Goal: Task Accomplishment & Management: Use online tool/utility

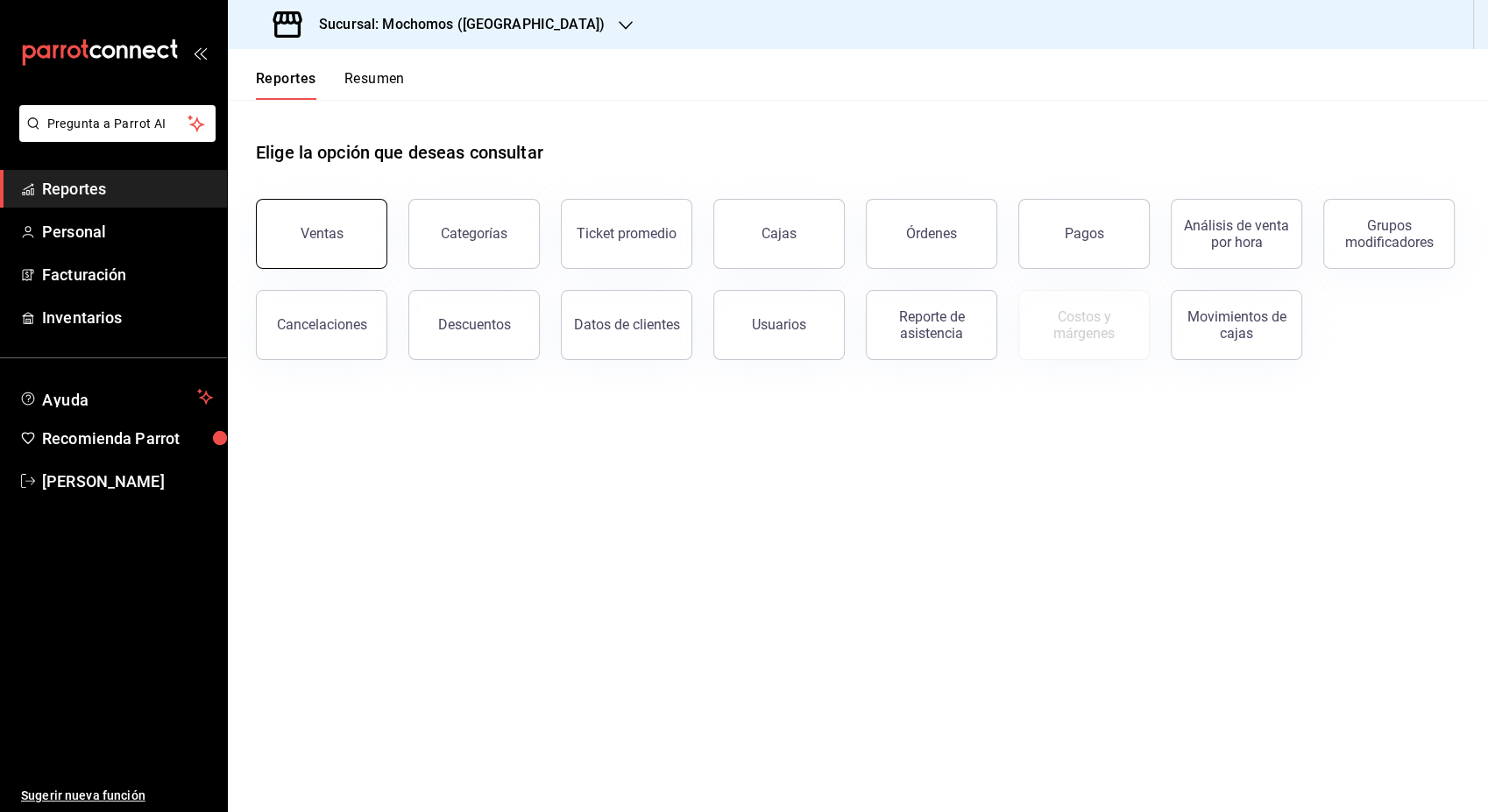
click at [305, 238] on div "Ventas" at bounding box center [322, 233] width 43 height 17
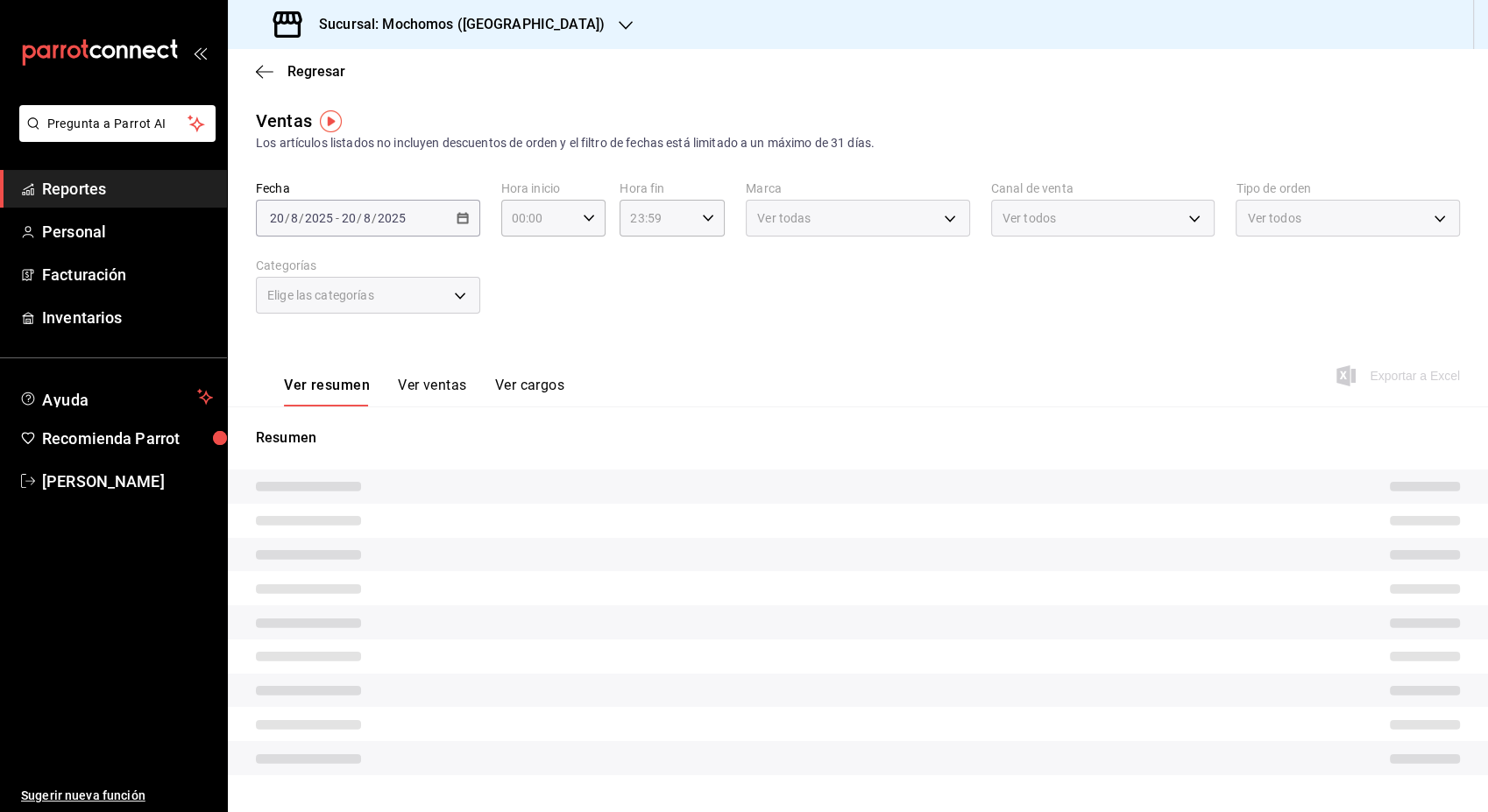
type input "05:00"
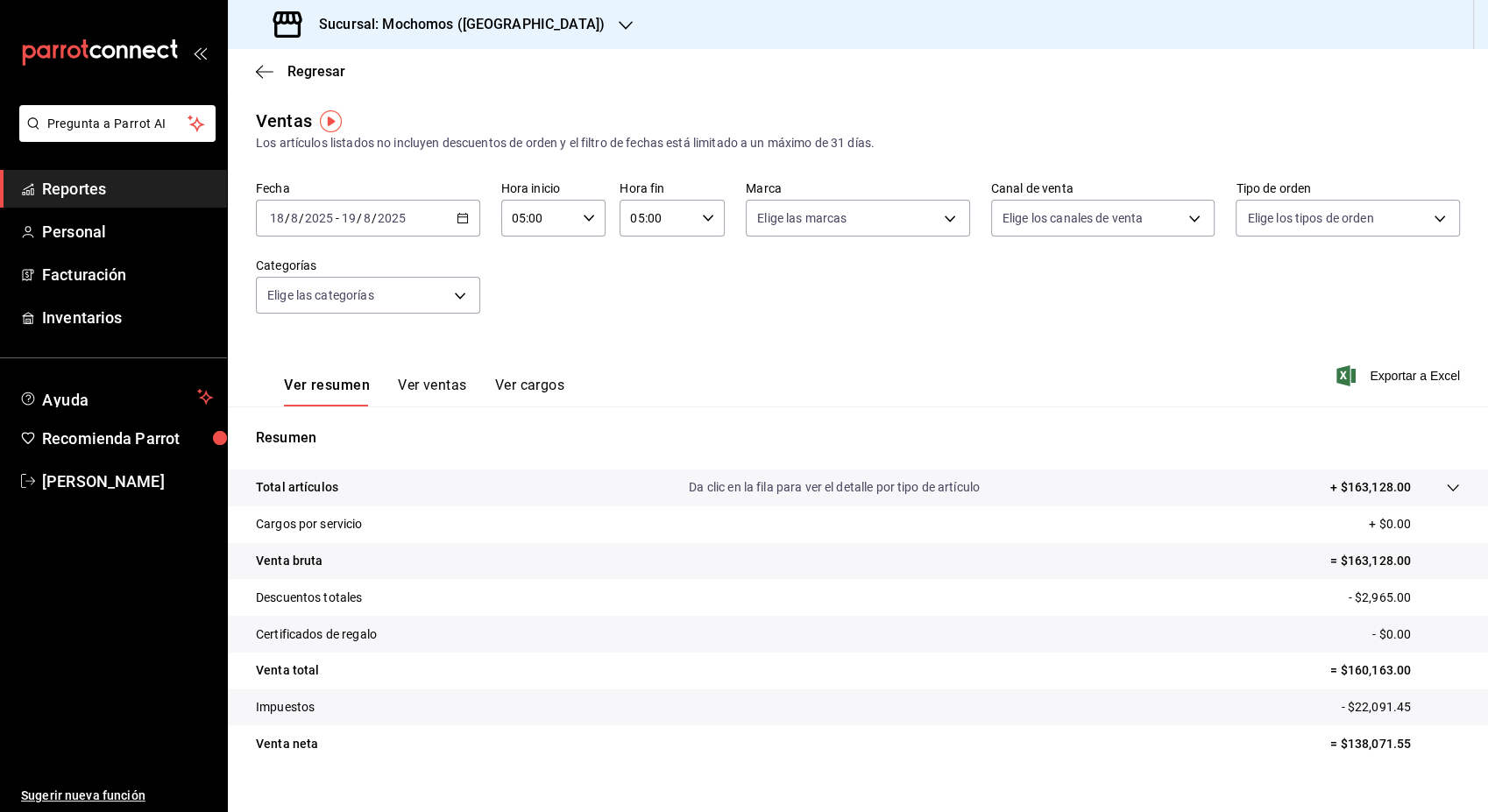
click at [148, 200] on span "Reportes" at bounding box center [128, 188] width 171 height 24
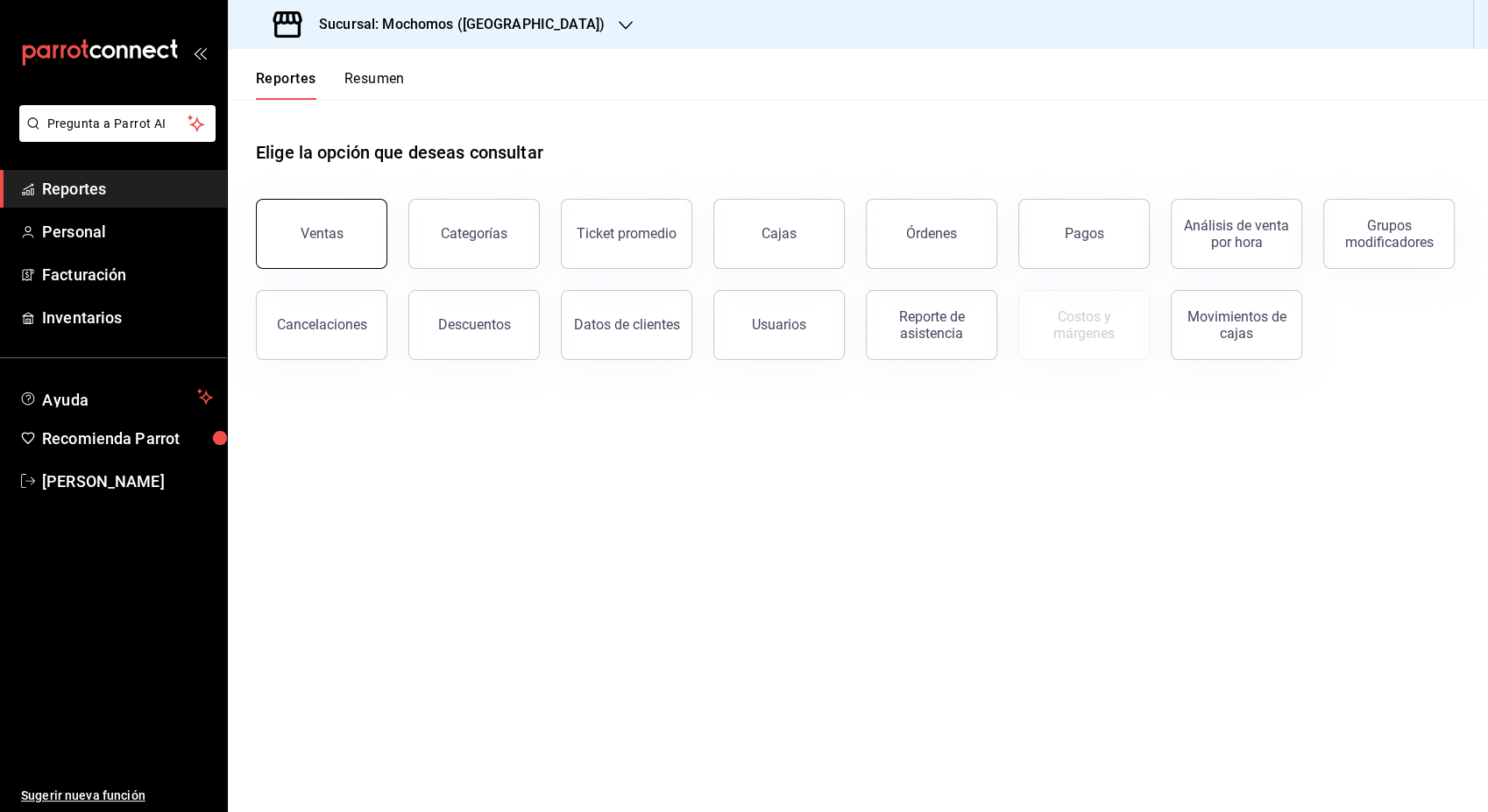
click at [365, 235] on button "Ventas" at bounding box center [322, 233] width 131 height 70
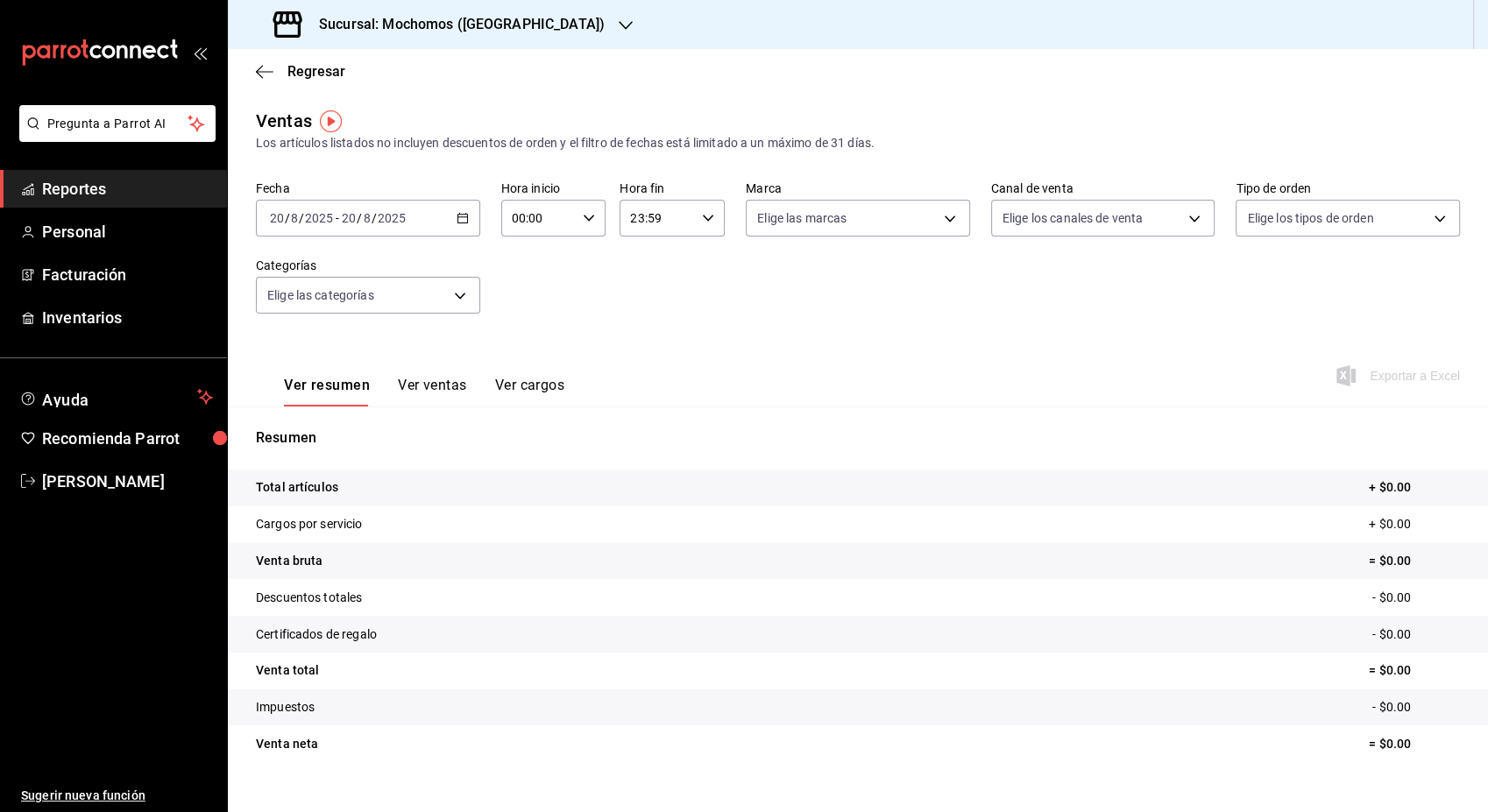
click at [448, 229] on div "[DATE] [DATE] - [DATE] [DATE]" at bounding box center [368, 219] width 225 height 37
click at [354, 313] on span "Ayer" at bounding box center [338, 310] width 135 height 19
click at [583, 223] on icon "button" at bounding box center [589, 218] width 13 height 13
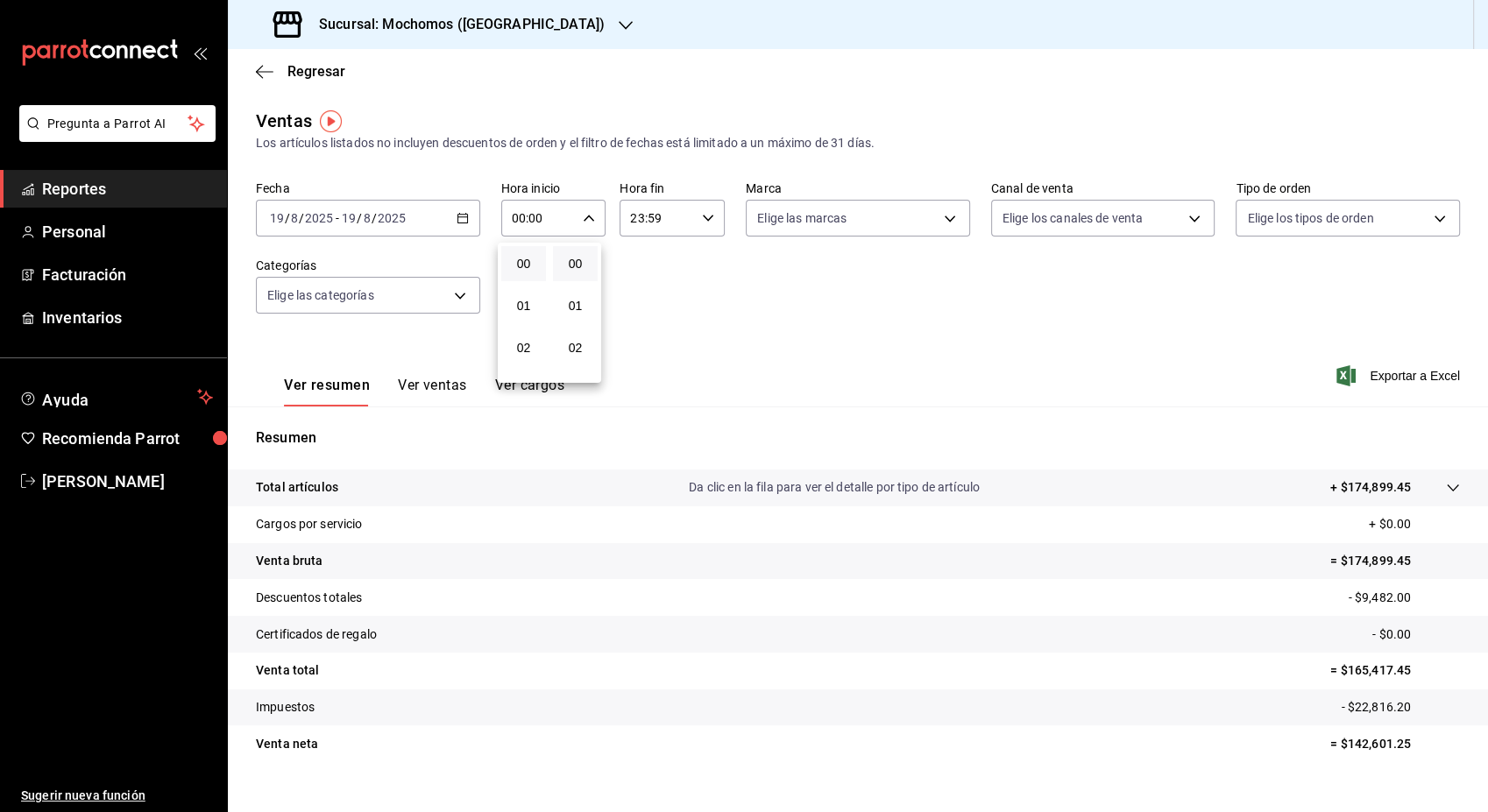
click at [522, 324] on div "01" at bounding box center [523, 305] width 52 height 42
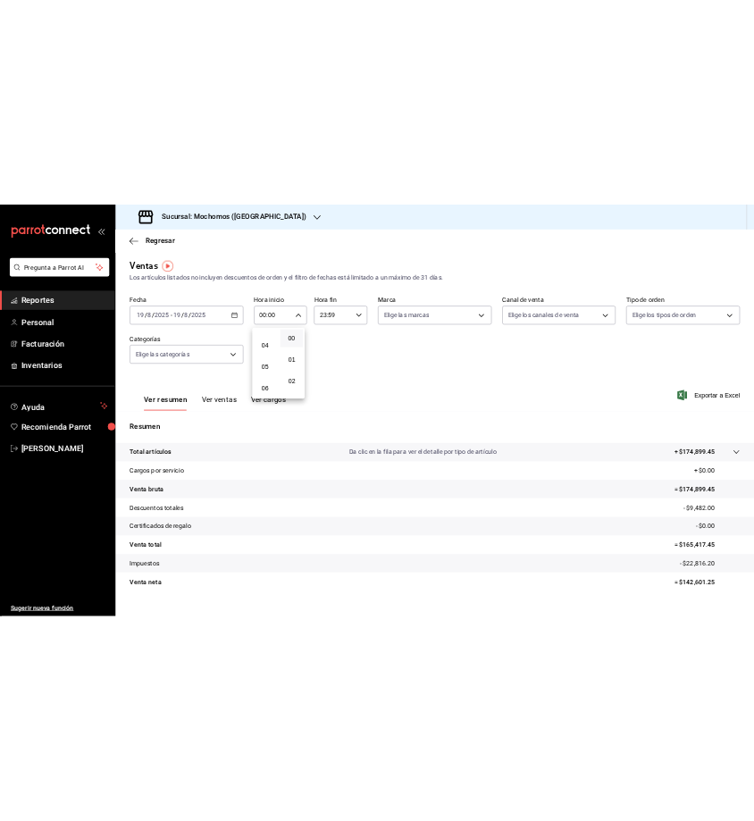
scroll to position [158, 0]
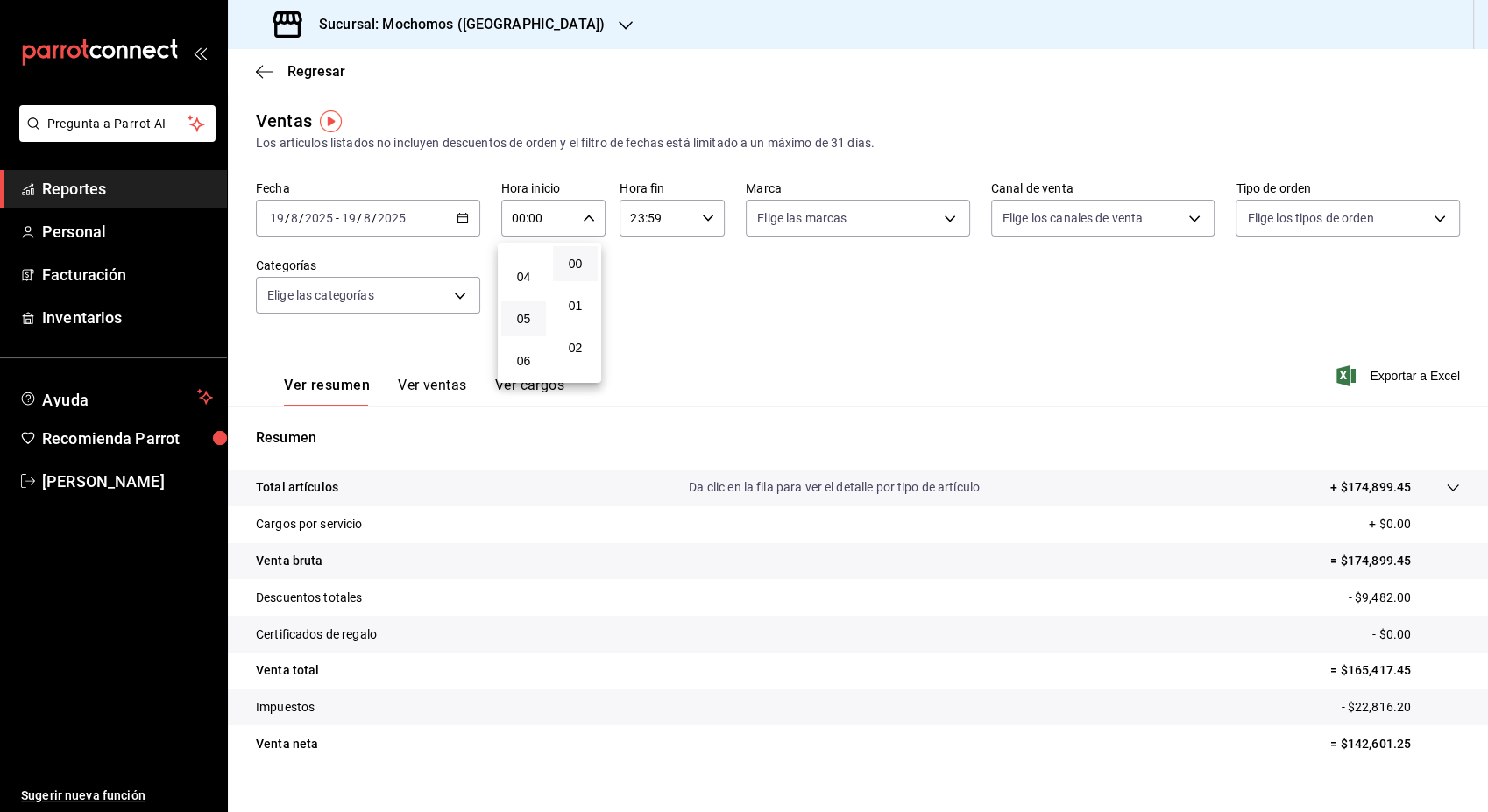
click at [524, 305] on button "05" at bounding box center [524, 319] width 45 height 35
type input "05:00"
click at [524, 305] on button "05" at bounding box center [524, 319] width 45 height 35
click at [670, 309] on div at bounding box center [744, 406] width 1488 height 812
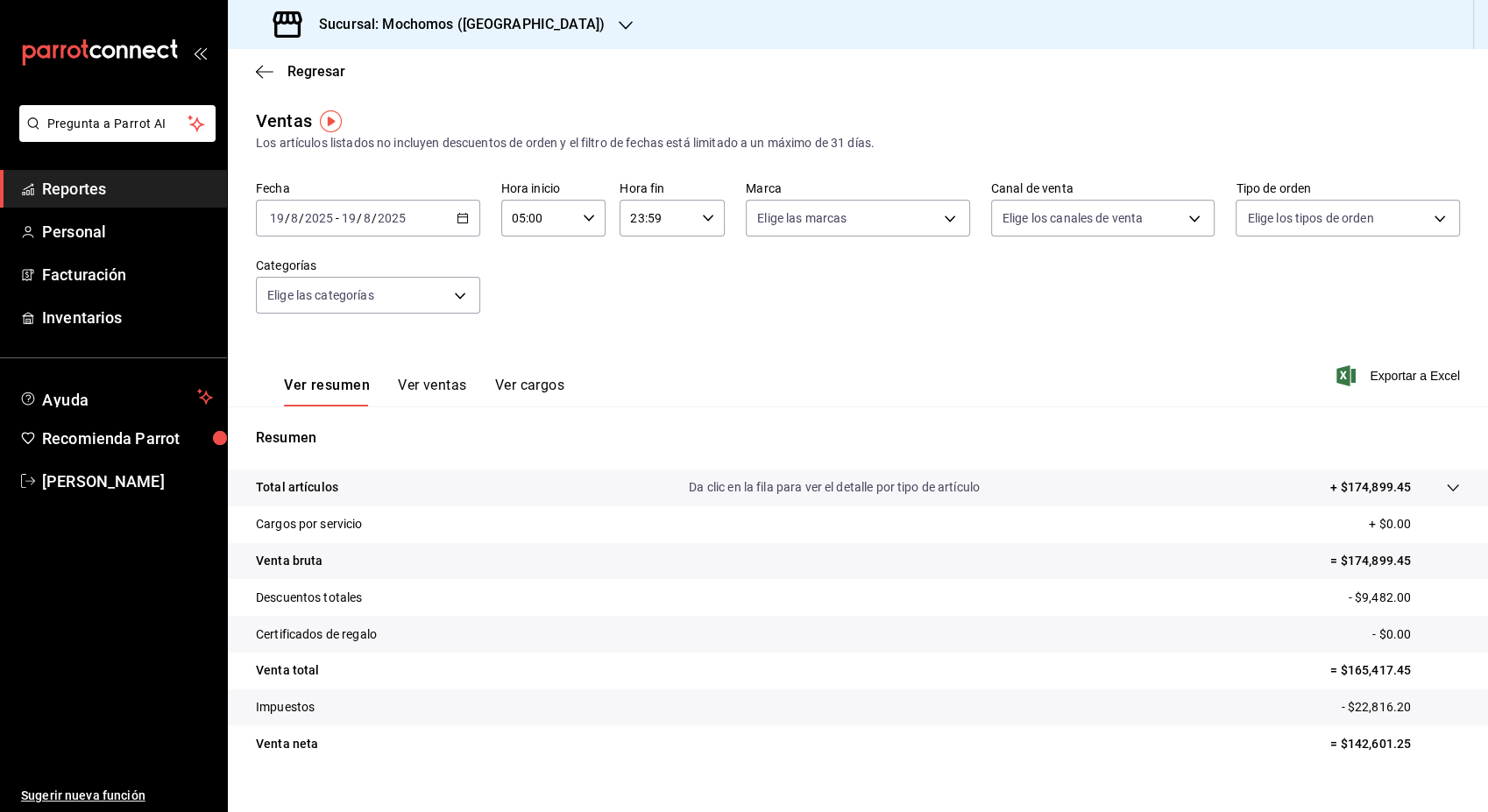
click at [453, 382] on button "Ver ventas" at bounding box center [432, 391] width 70 height 29
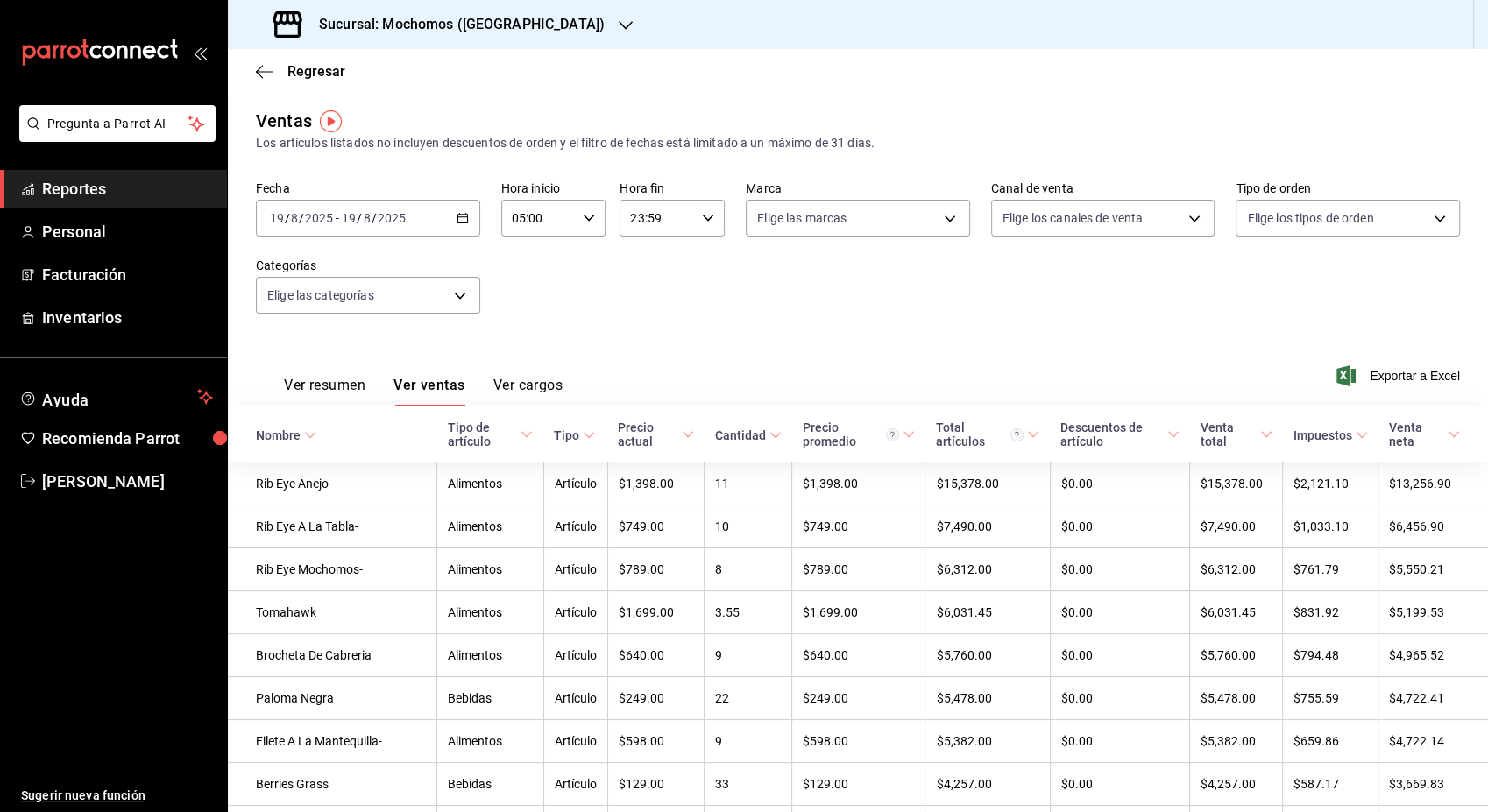
click at [334, 393] on button "Ver resumen" at bounding box center [324, 391] width 81 height 29
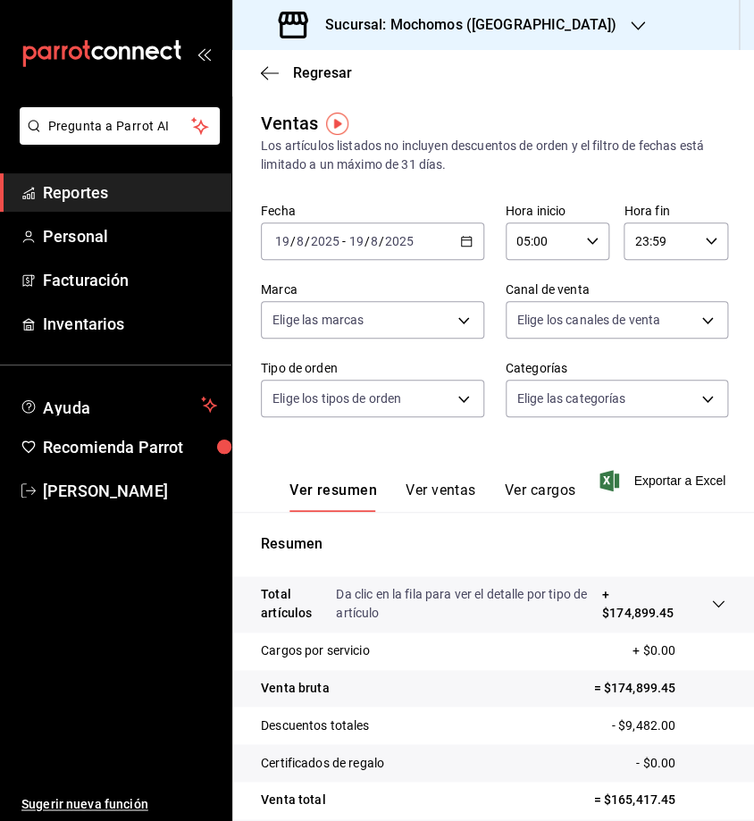
click at [405, 597] on p "Da clic en la fila para ver el detalle por tipo de artículo" at bounding box center [468, 604] width 265 height 38
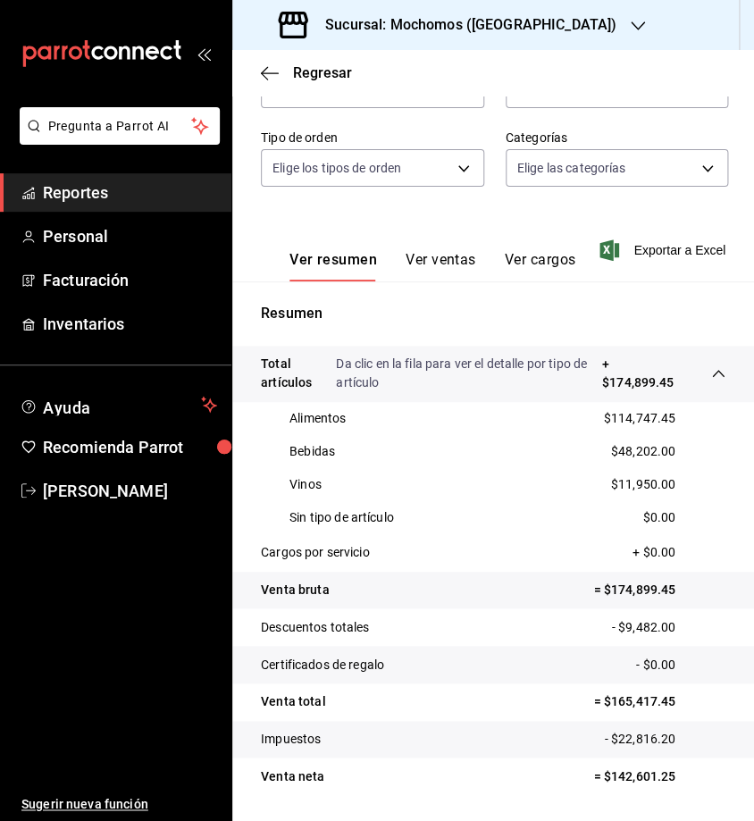
scroll to position [232, 0]
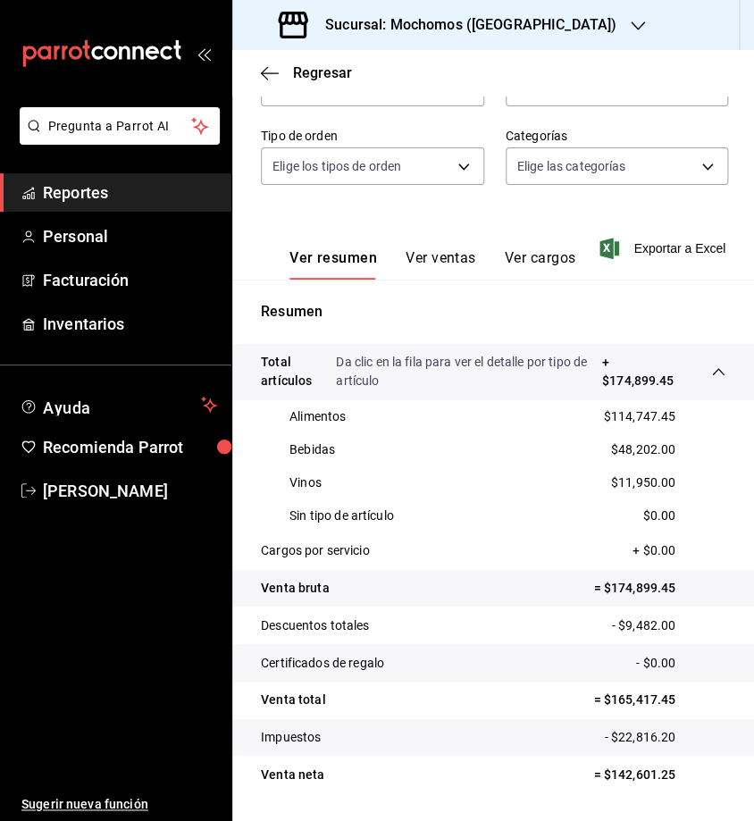
click at [139, 184] on span "Reportes" at bounding box center [130, 192] width 174 height 24
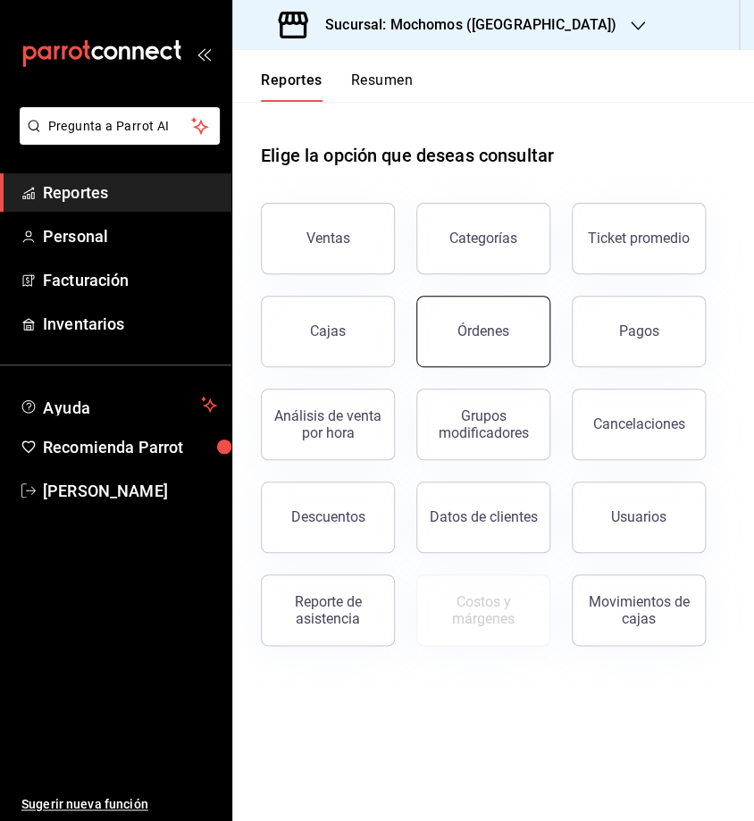
click at [514, 355] on button "Órdenes" at bounding box center [483, 331] width 134 height 71
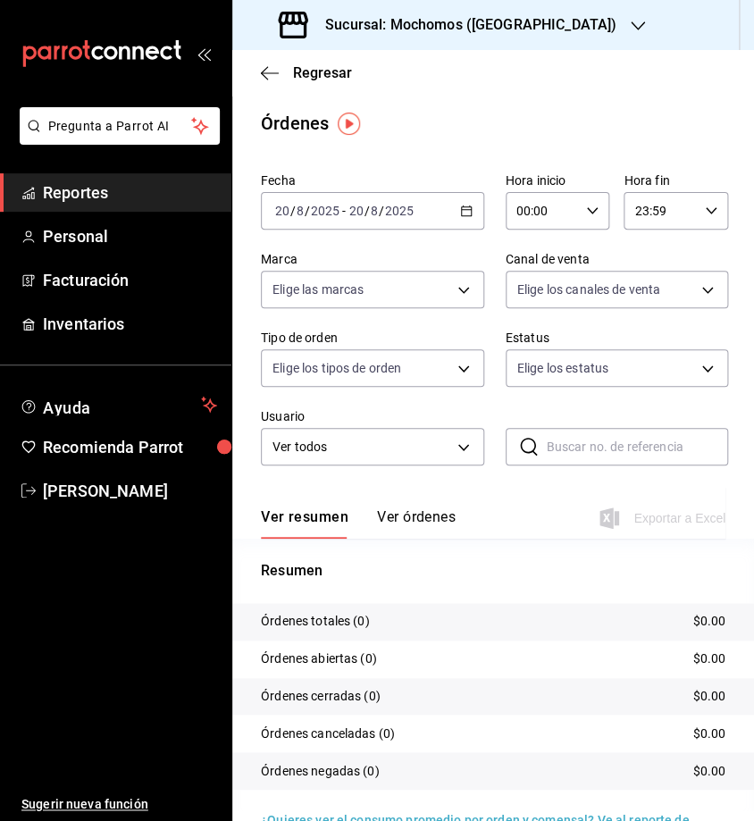
click at [468, 204] on div "[DATE] [DATE] - [DATE] [DATE]" at bounding box center [372, 211] width 223 height 38
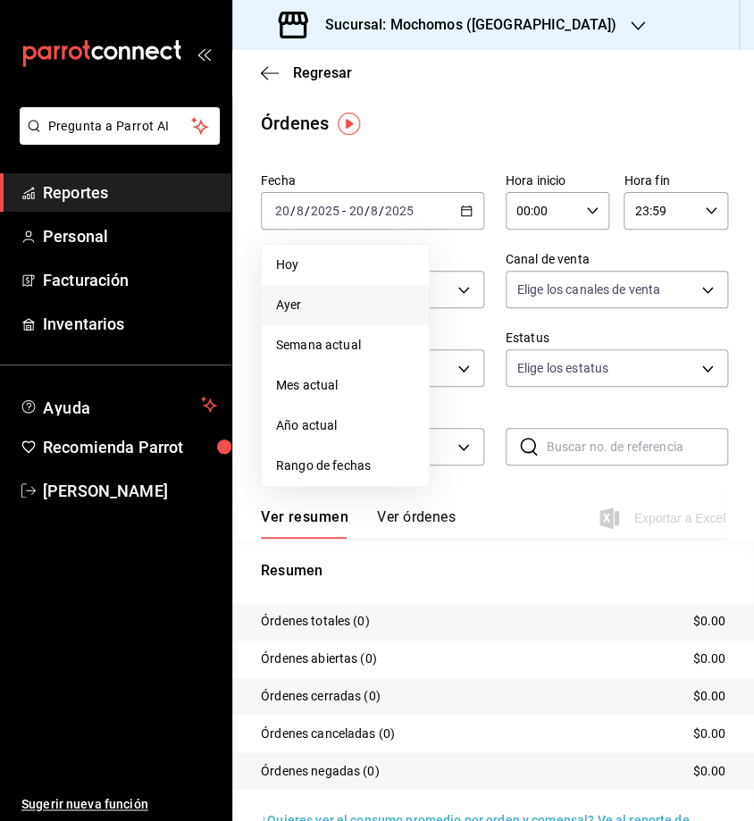
click at [354, 292] on li "Ayer" at bounding box center [345, 305] width 167 height 40
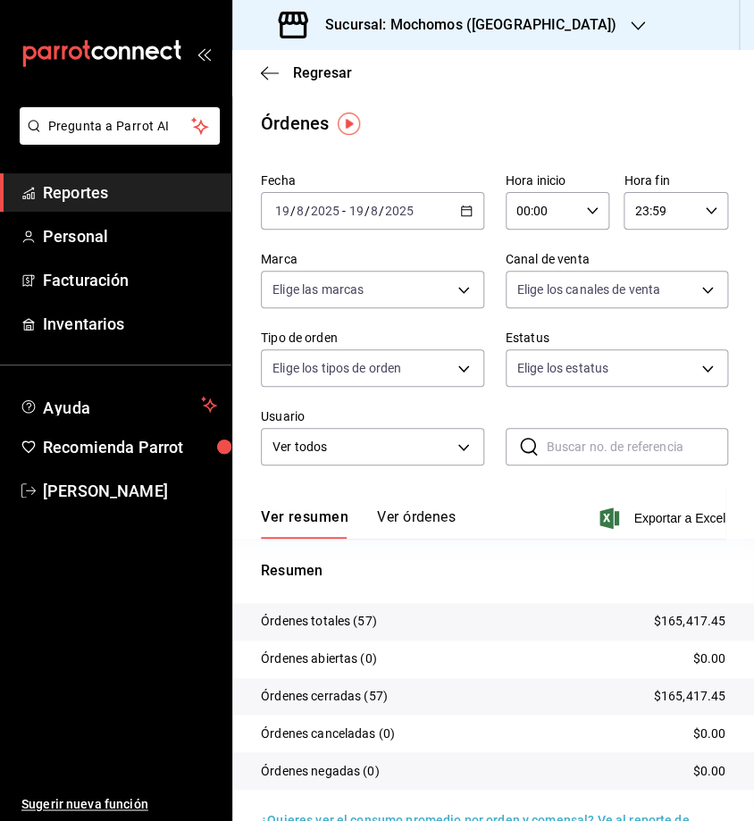
click at [540, 212] on input "00:00" at bounding box center [543, 211] width 74 height 36
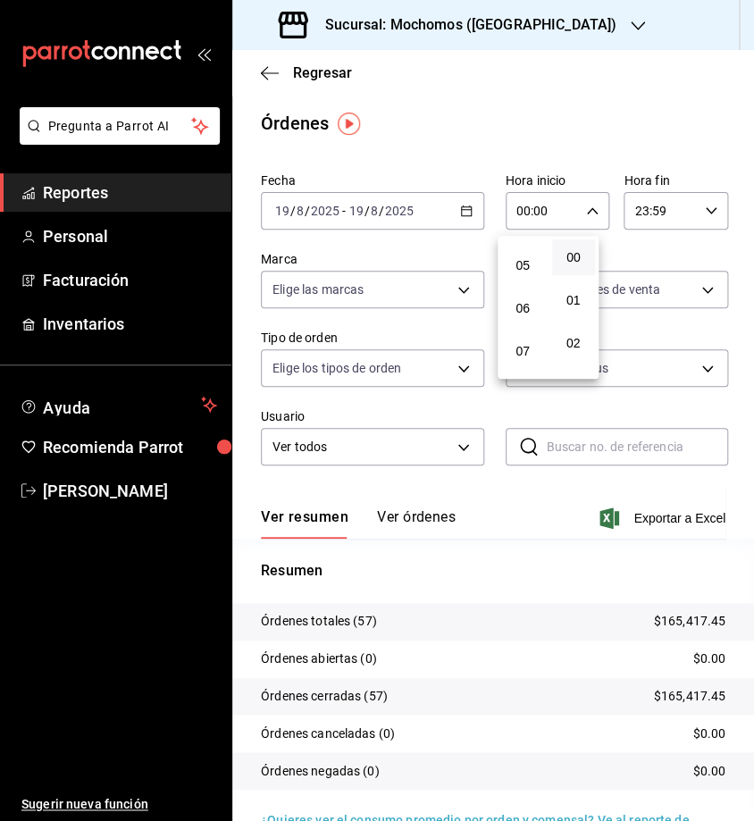
scroll to position [221, 0]
click at [532, 298] on span "06" at bounding box center [523, 293] width 22 height 14
type input "06:00"
click at [597, 405] on div at bounding box center [377, 410] width 754 height 821
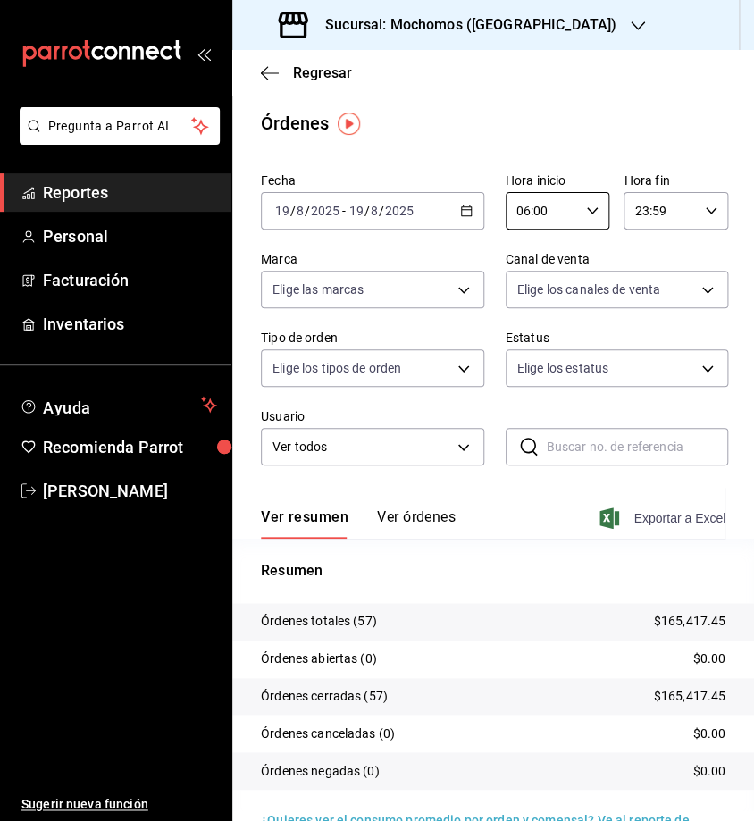
click at [648, 512] on span "Exportar a Excel" at bounding box center [664, 517] width 122 height 21
click at [618, 520] on span "Exportar a Excel" at bounding box center [664, 517] width 122 height 21
click at [161, 198] on span "Reportes" at bounding box center [130, 192] width 174 height 24
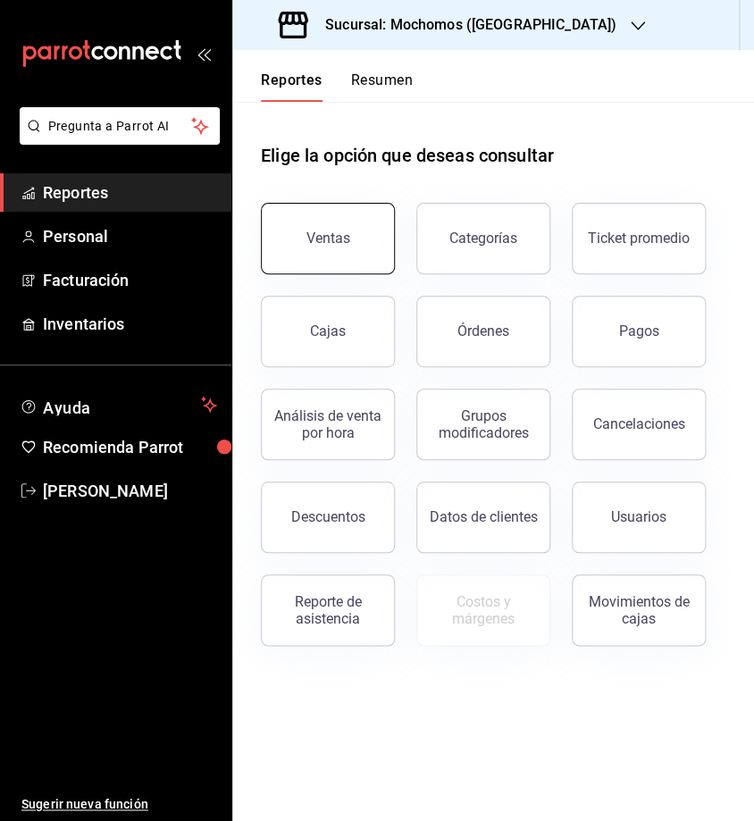
click at [331, 230] on div "Ventas" at bounding box center [328, 238] width 44 height 17
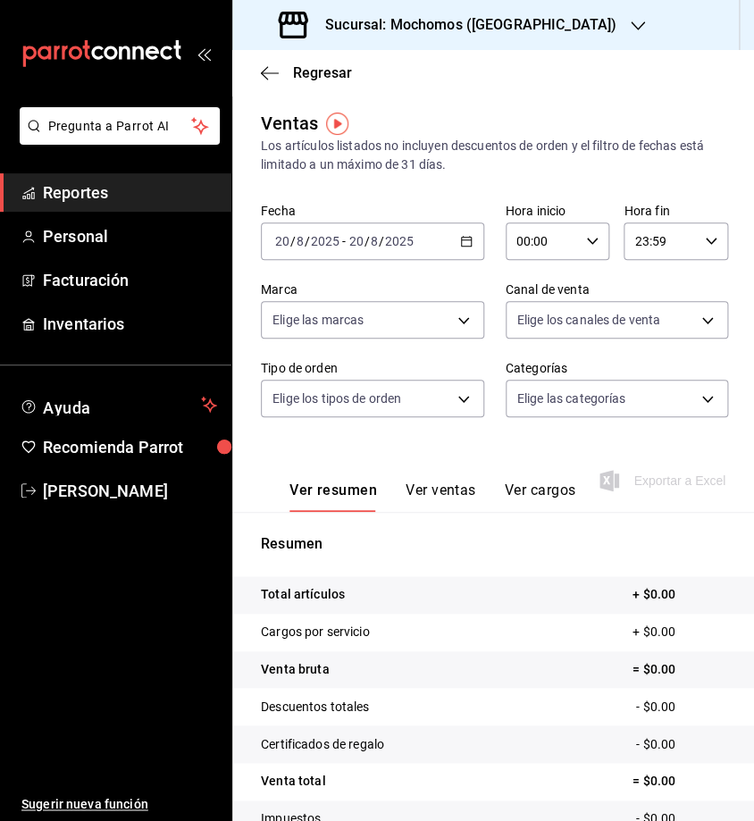
click at [467, 240] on div "[DATE] [DATE] - [DATE] [DATE]" at bounding box center [372, 241] width 223 height 38
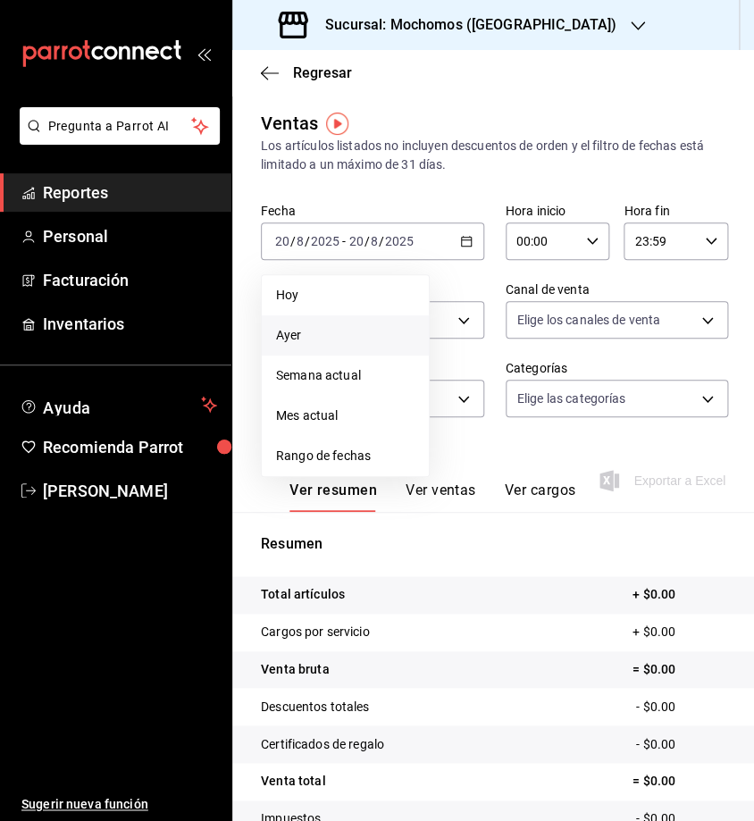
click at [344, 346] on li "Ayer" at bounding box center [345, 335] width 167 height 40
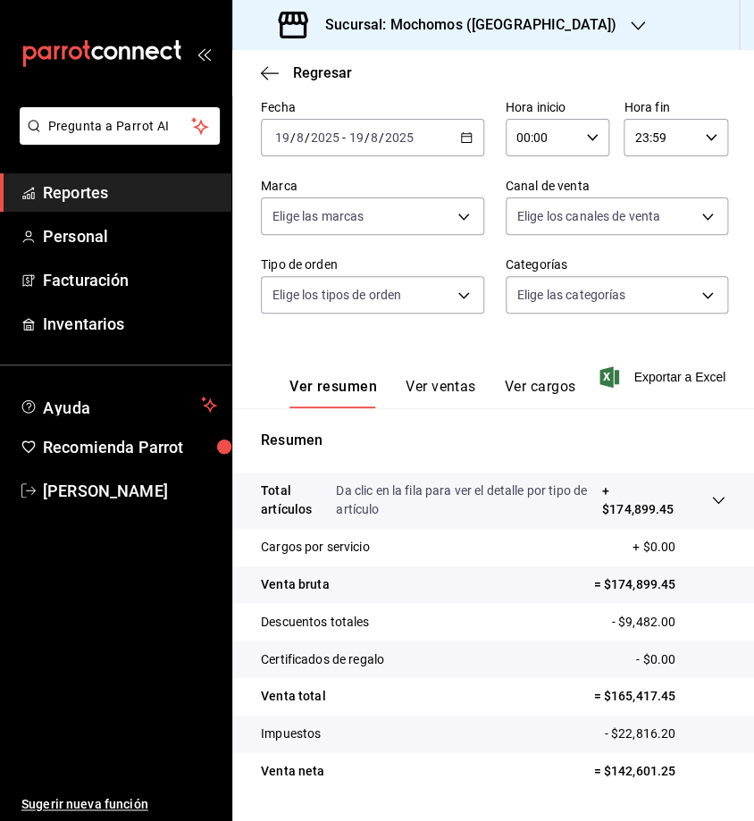
scroll to position [151, 0]
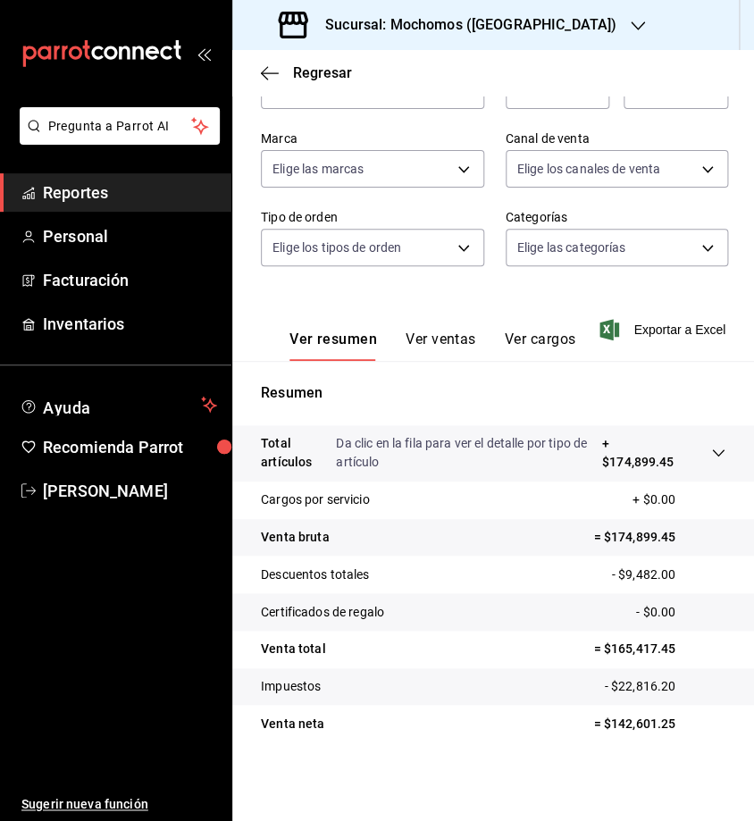
click at [535, 433] on tr "Total artículos Da clic en la fila para ver el detalle por tipo de artículo + $…" at bounding box center [493, 453] width 522 height 56
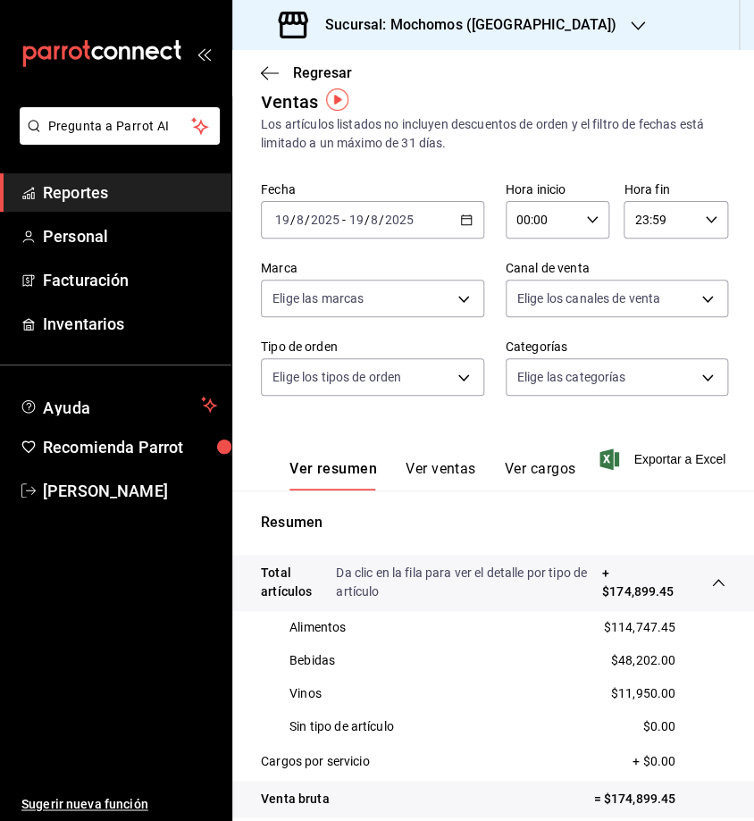
scroll to position [21, 0]
click at [586, 223] on icon "button" at bounding box center [592, 220] width 13 height 13
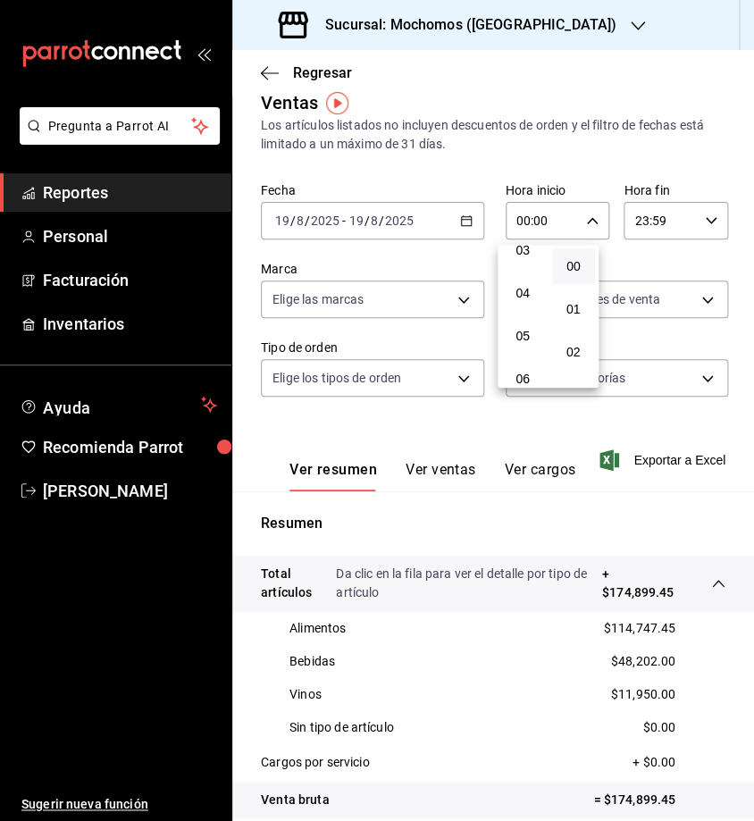
scroll to position [149, 0]
click at [516, 343] on button "05" at bounding box center [523, 331] width 44 height 36
type input "05:00"
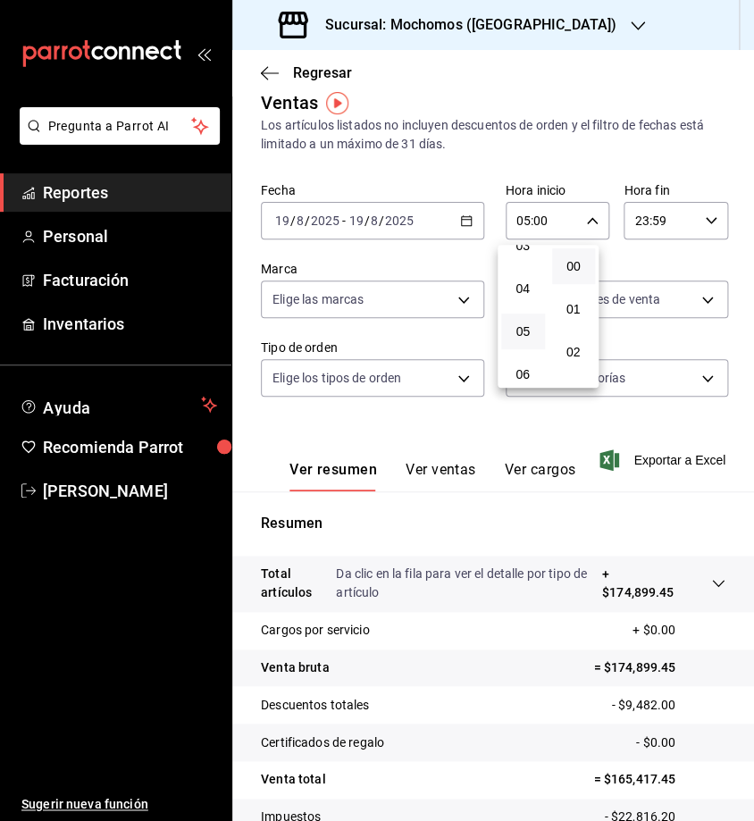
click at [678, 220] on div at bounding box center [377, 410] width 754 height 821
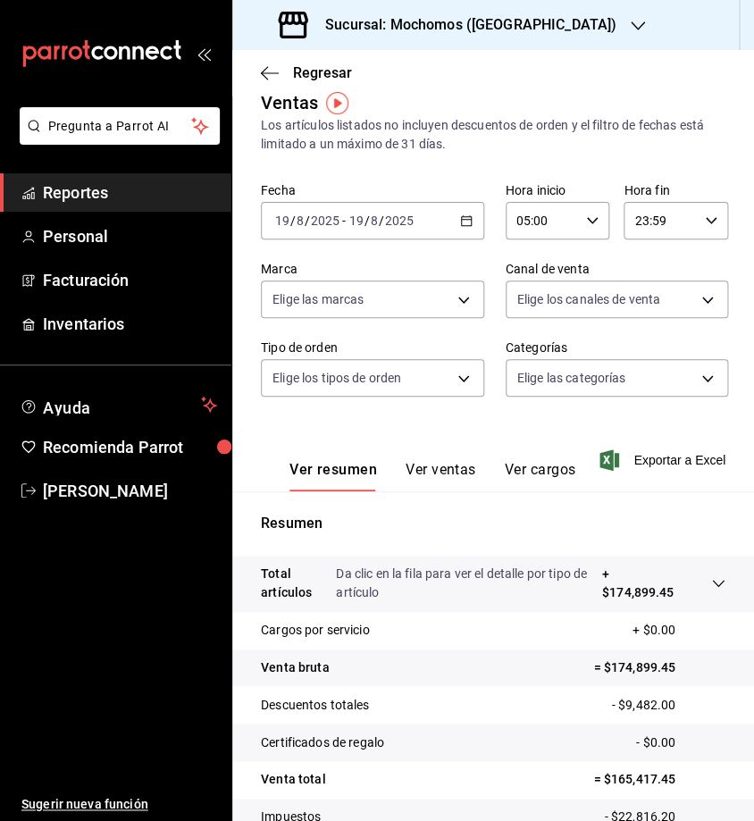
click at [705, 218] on icon "button" at bounding box center [711, 220] width 13 height 13
click at [467, 221] on div at bounding box center [377, 410] width 754 height 821
click at [460, 225] on icon "button" at bounding box center [466, 220] width 13 height 13
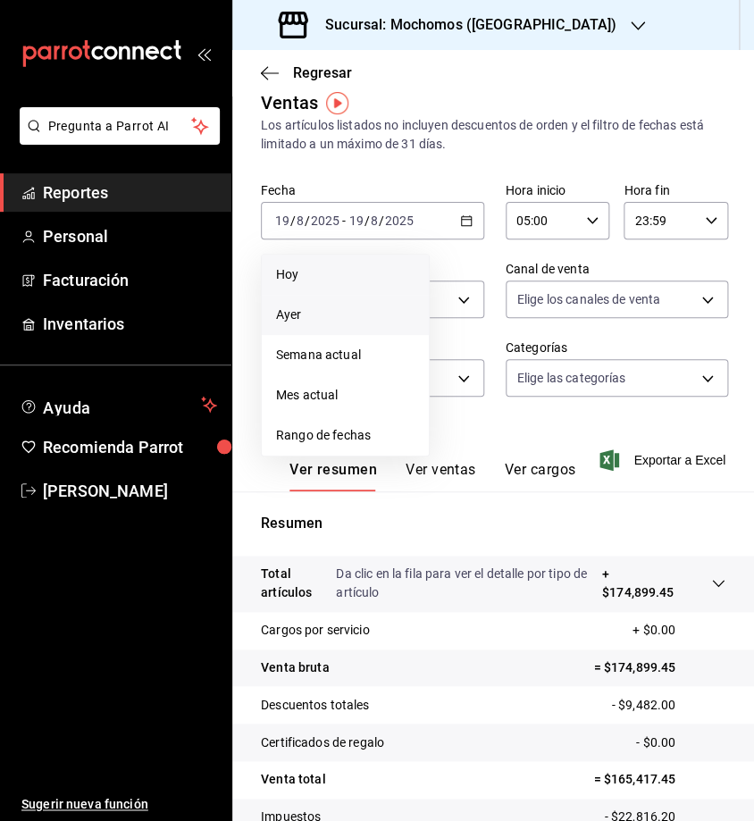
click at [321, 272] on span "Hoy" at bounding box center [345, 274] width 138 height 19
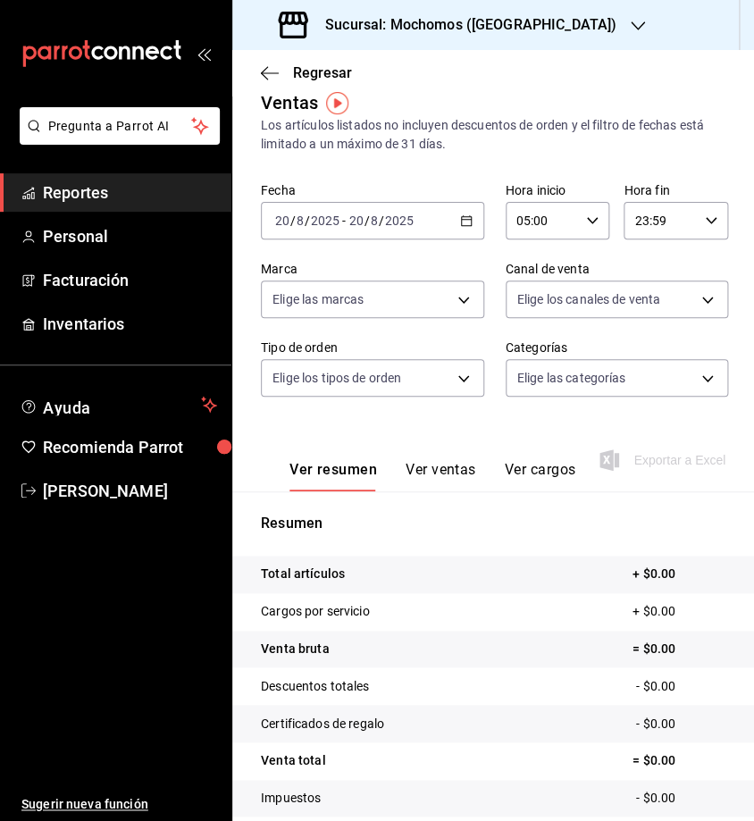
click at [467, 226] on div "[DATE] [DATE] - [DATE] [DATE]" at bounding box center [372, 221] width 223 height 38
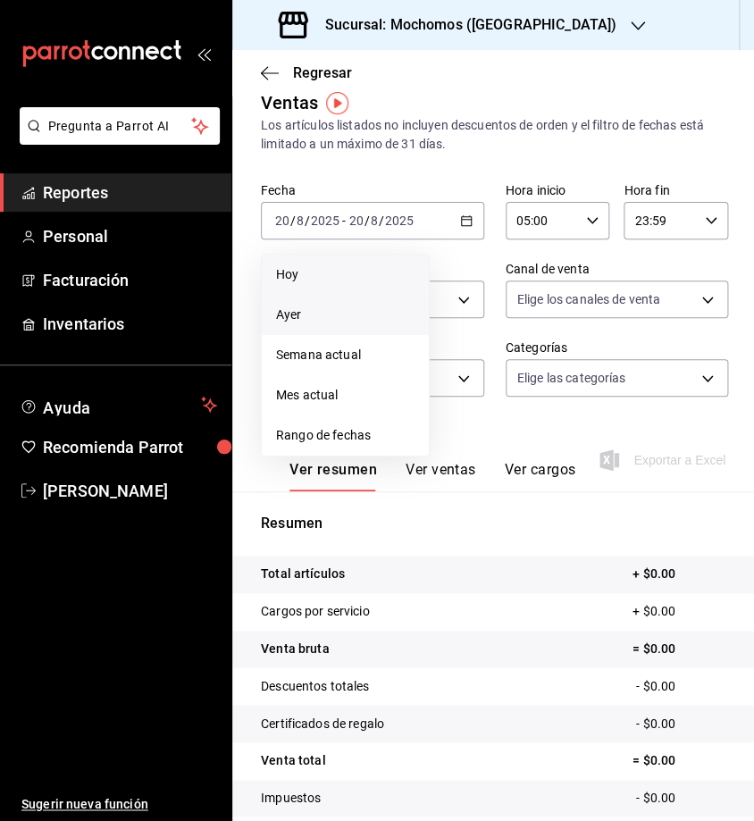
click at [363, 329] on li "Ayer" at bounding box center [345, 315] width 167 height 40
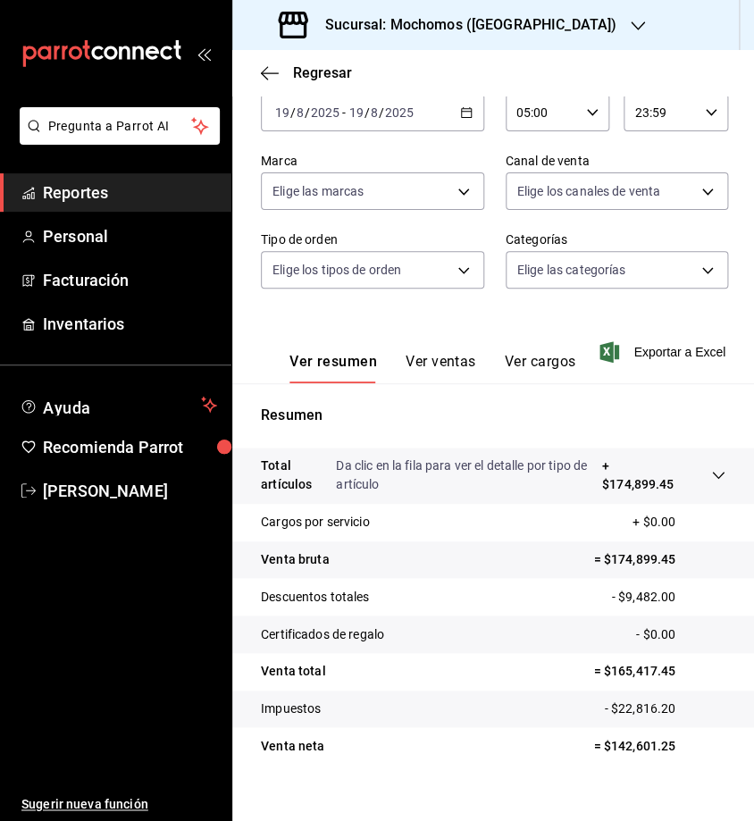
scroll to position [151, 0]
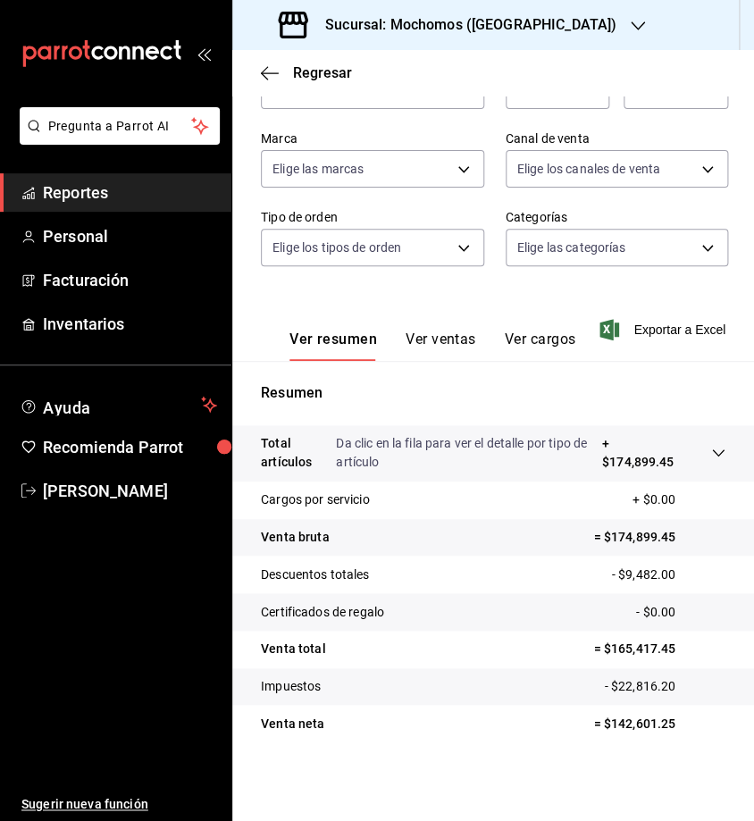
click at [429, 458] on p "Da clic en la fila para ver el detalle por tipo de artículo" at bounding box center [468, 453] width 265 height 38
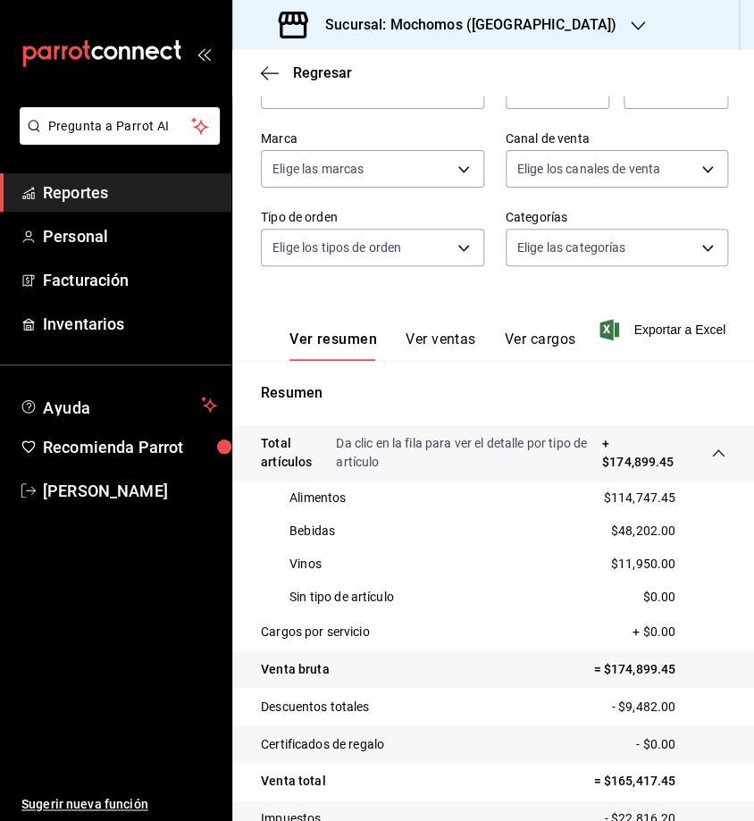
click at [93, 205] on link "Reportes" at bounding box center [115, 192] width 231 height 38
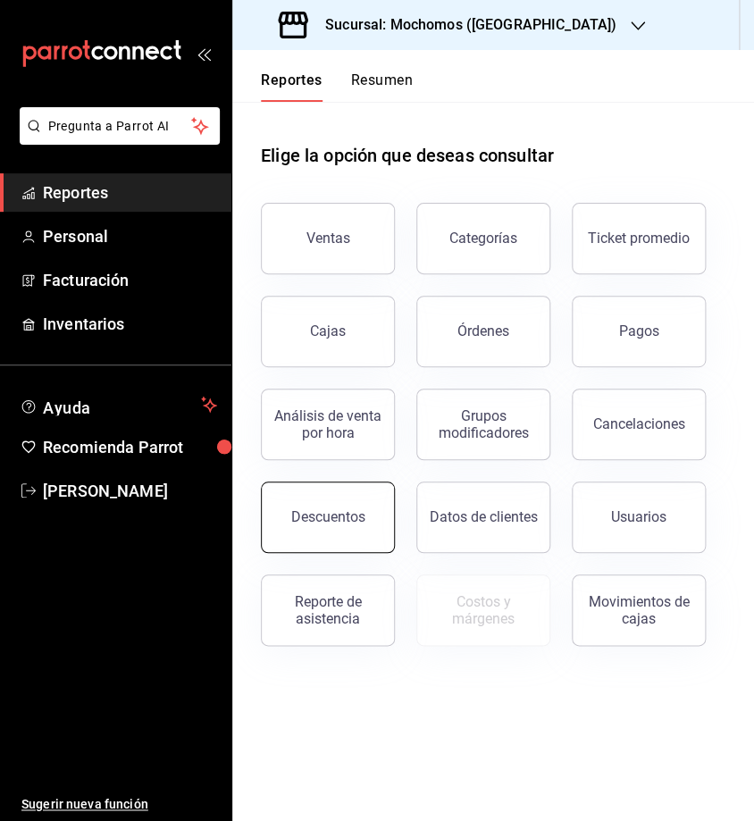
click at [318, 503] on button "Descuentos" at bounding box center [328, 516] width 134 height 71
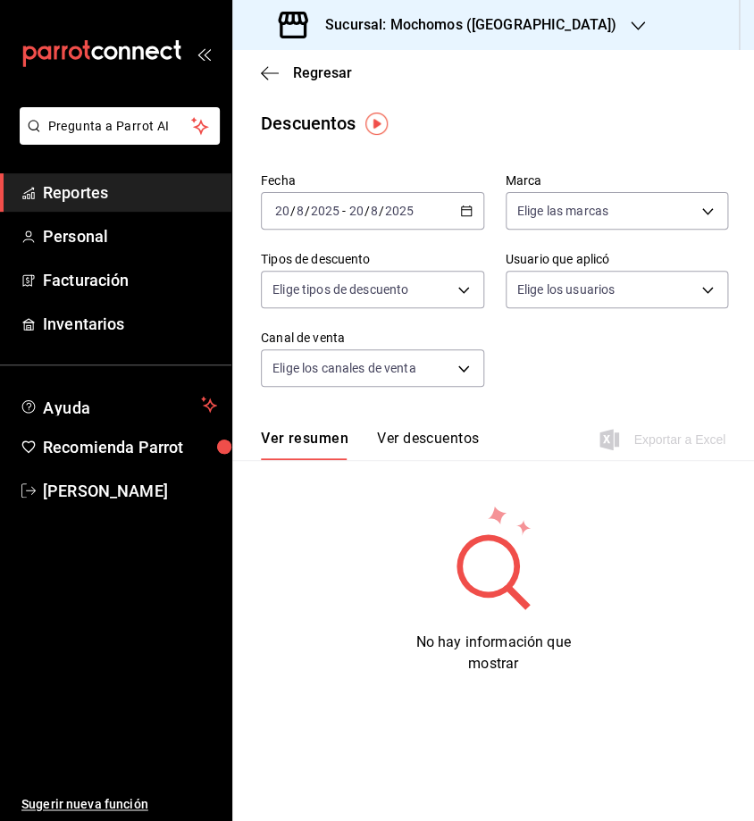
click at [464, 210] on \(Stroke\) "button" at bounding box center [466, 209] width 10 height 1
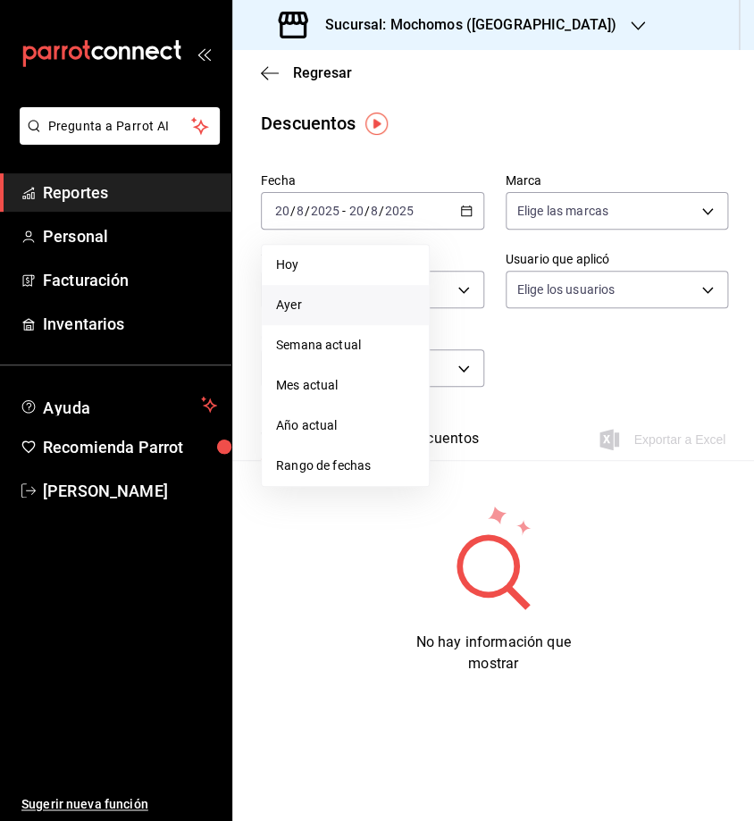
click at [360, 317] on li "Ayer" at bounding box center [345, 305] width 167 height 40
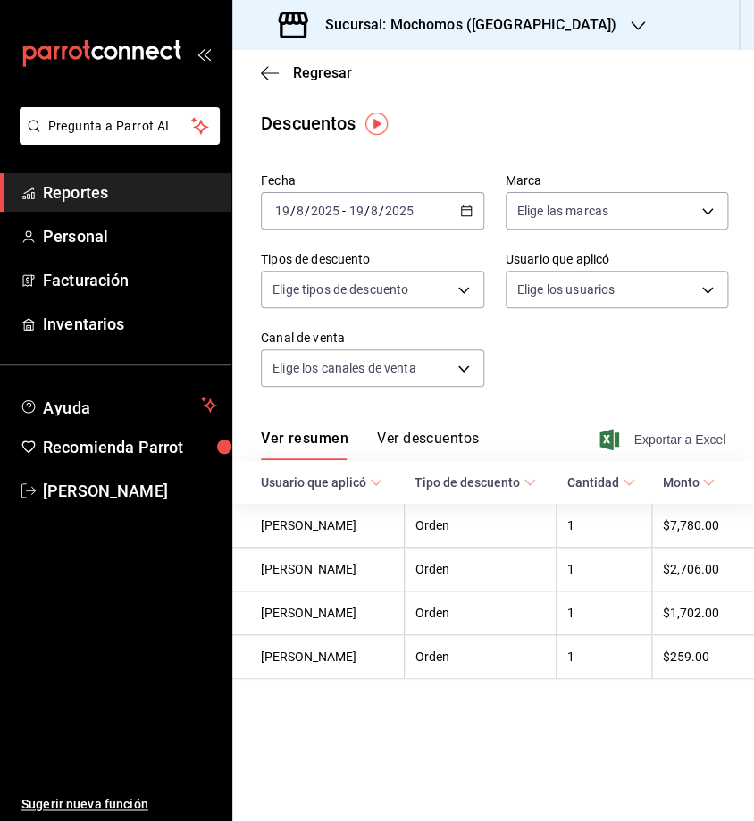
click at [663, 449] on span "Exportar a Excel" at bounding box center [664, 439] width 122 height 21
click at [457, 439] on button "Ver descuentos" at bounding box center [428, 445] width 102 height 30
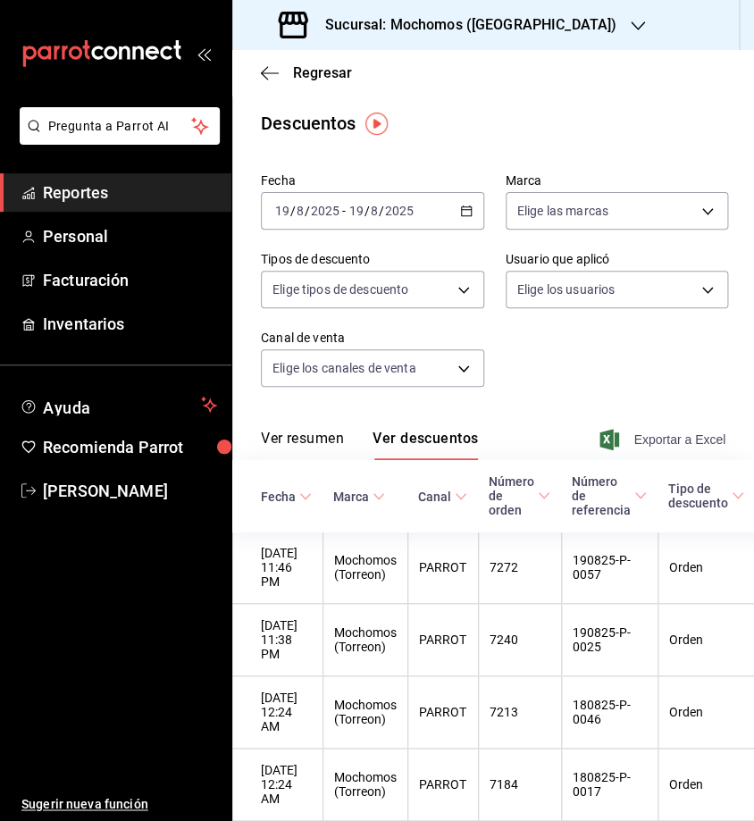
click at [640, 442] on span "Exportar a Excel" at bounding box center [664, 439] width 122 height 21
click at [650, 185] on div "Elige las marcas" at bounding box center [617, 207] width 223 height 45
click at [89, 195] on span "Reportes" at bounding box center [130, 192] width 174 height 24
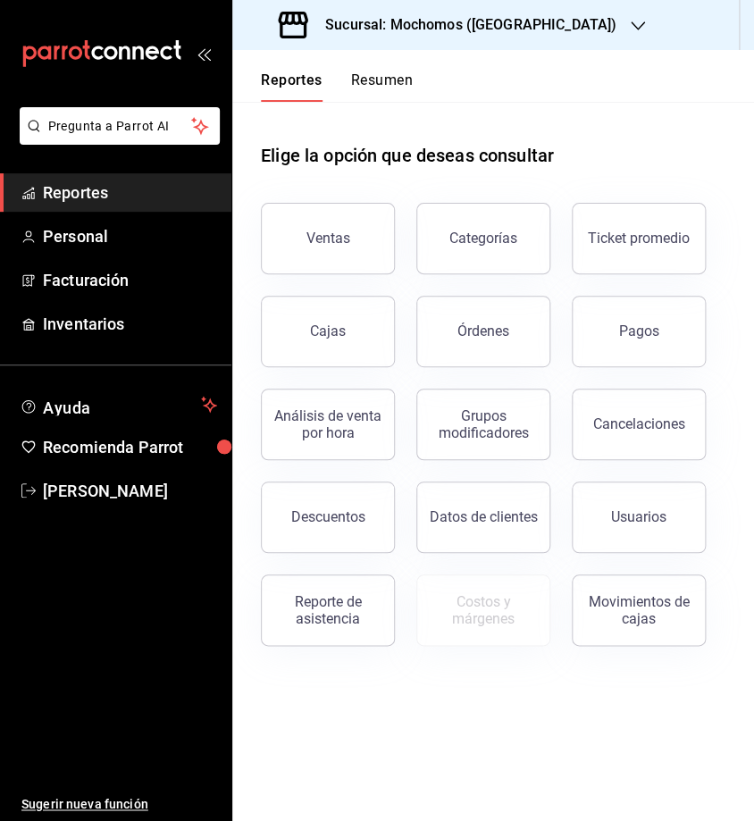
click at [381, 80] on button "Resumen" at bounding box center [382, 86] width 62 height 30
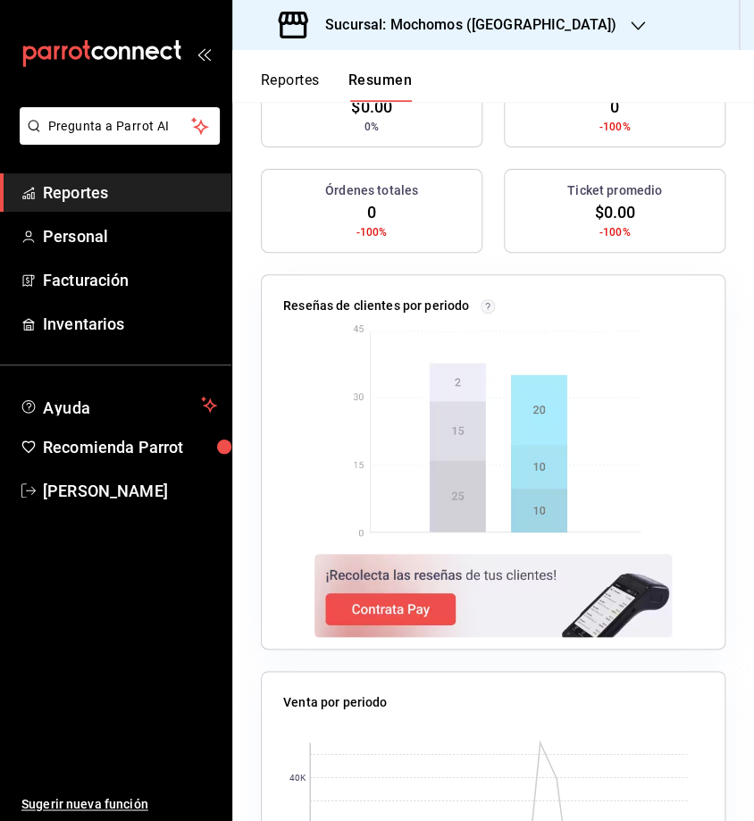
click at [518, 200] on div "Ticket promedio" at bounding box center [614, 190] width 205 height 19
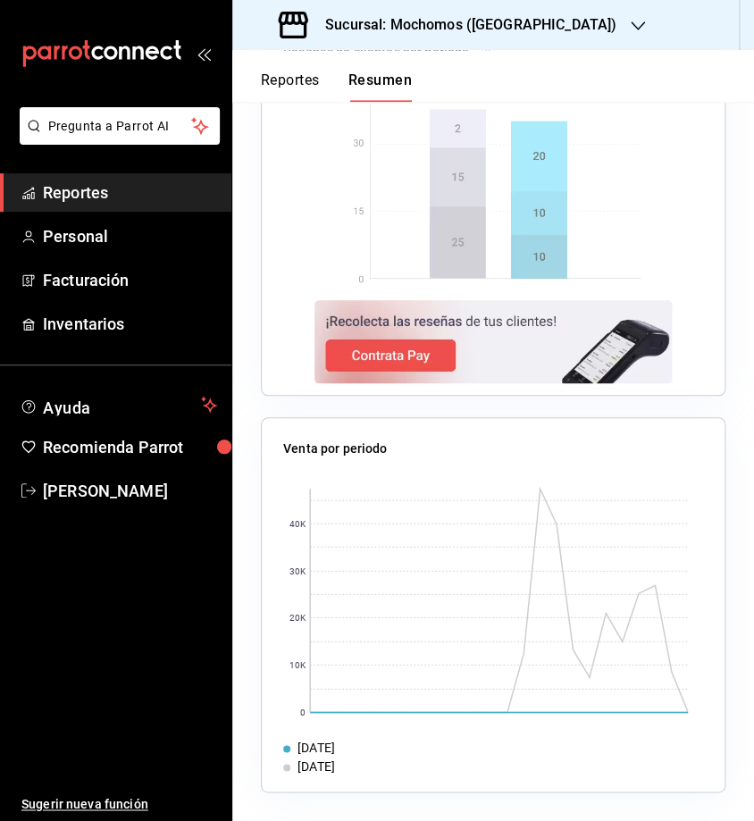
click at [307, 86] on button "Reportes" at bounding box center [290, 86] width 59 height 30
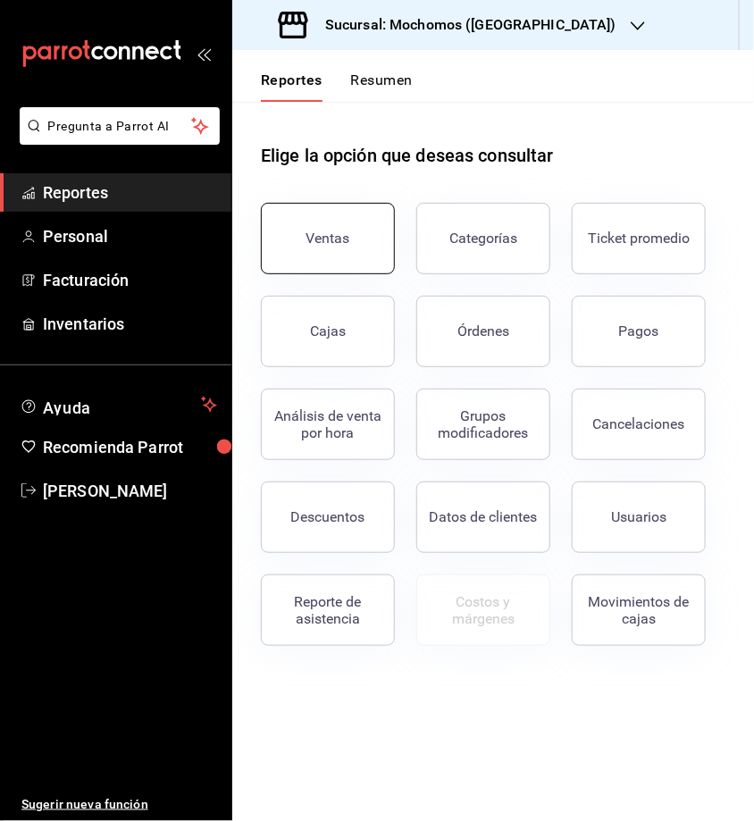
click at [371, 240] on button "Ventas" at bounding box center [328, 238] width 134 height 71
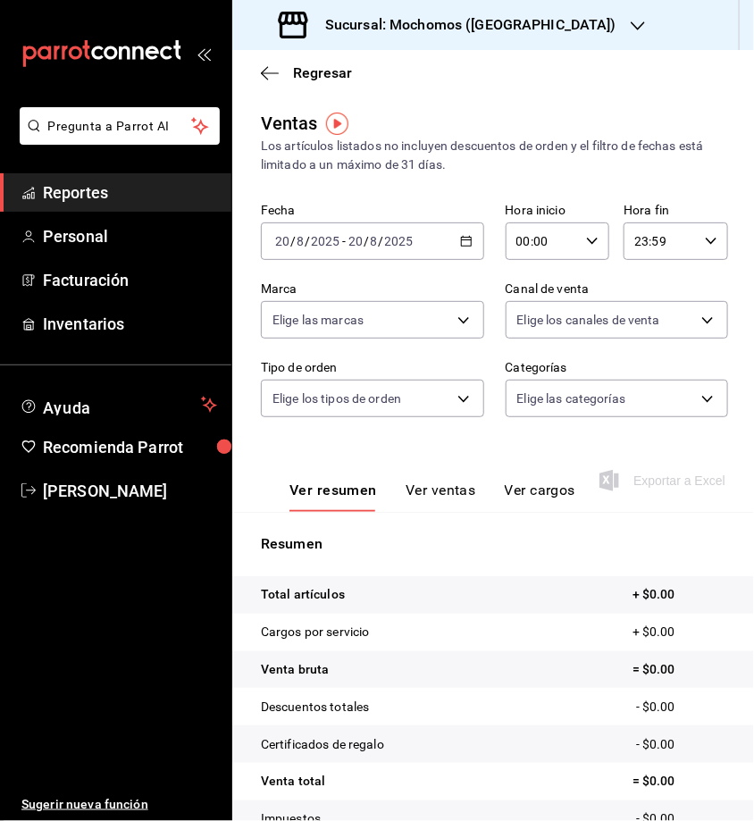
click at [458, 232] on div "[DATE] [DATE] - [DATE] [DATE]" at bounding box center [372, 241] width 223 height 38
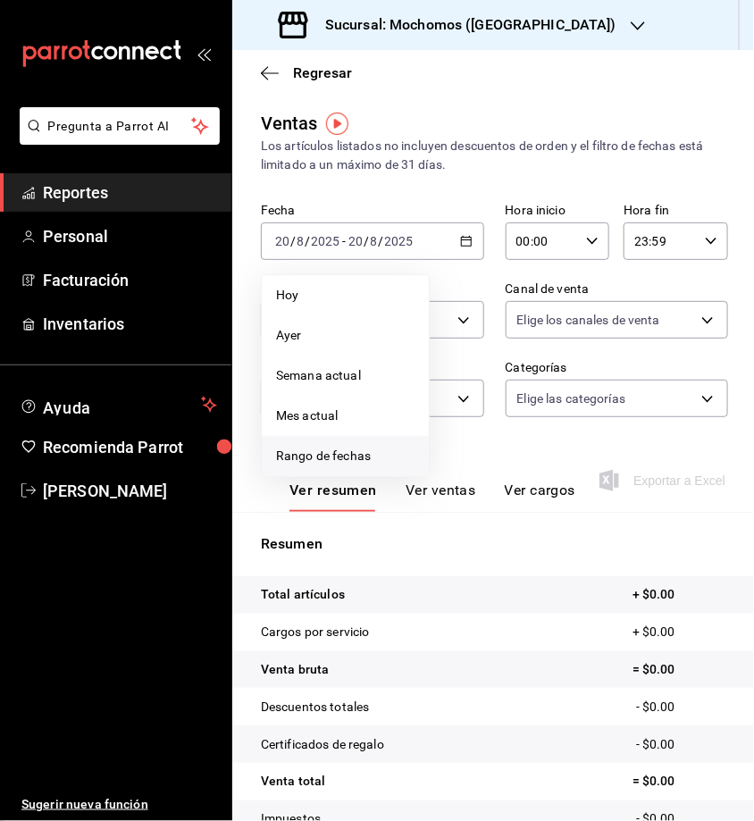
click at [363, 447] on span "Rango de fechas" at bounding box center [345, 456] width 138 height 19
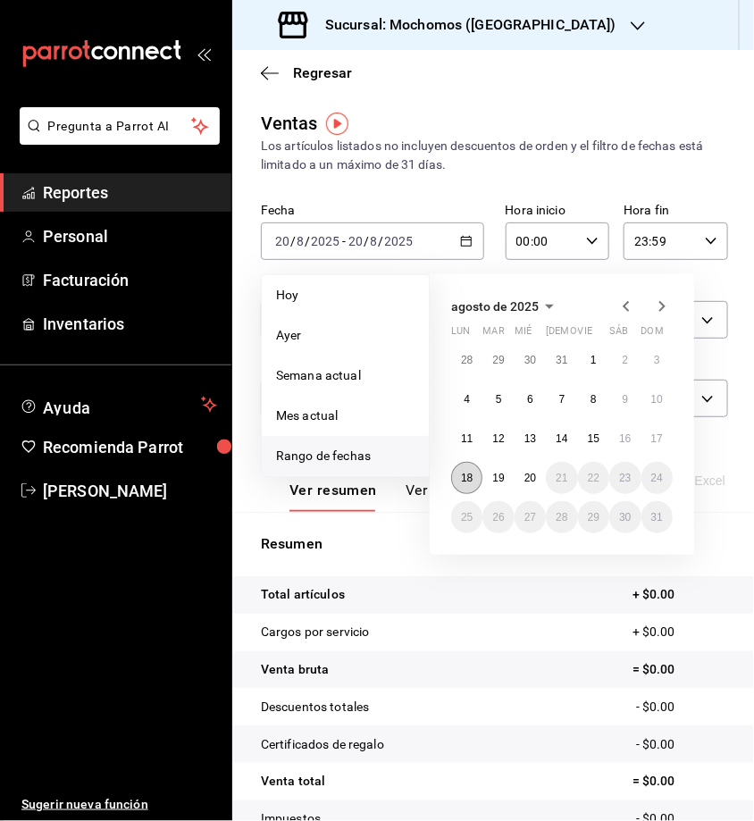
click at [472, 474] on abbr "18" at bounding box center [467, 478] width 12 height 13
click at [544, 473] on button "20" at bounding box center [529, 478] width 31 height 32
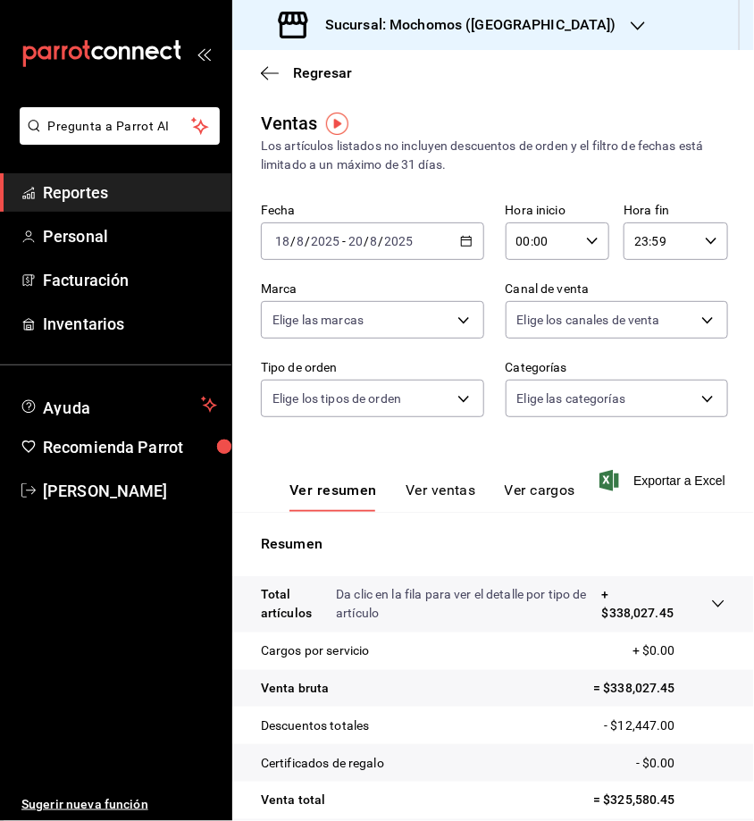
click at [594, 238] on div "00:00 Hora inicio" at bounding box center [558, 241] width 104 height 38
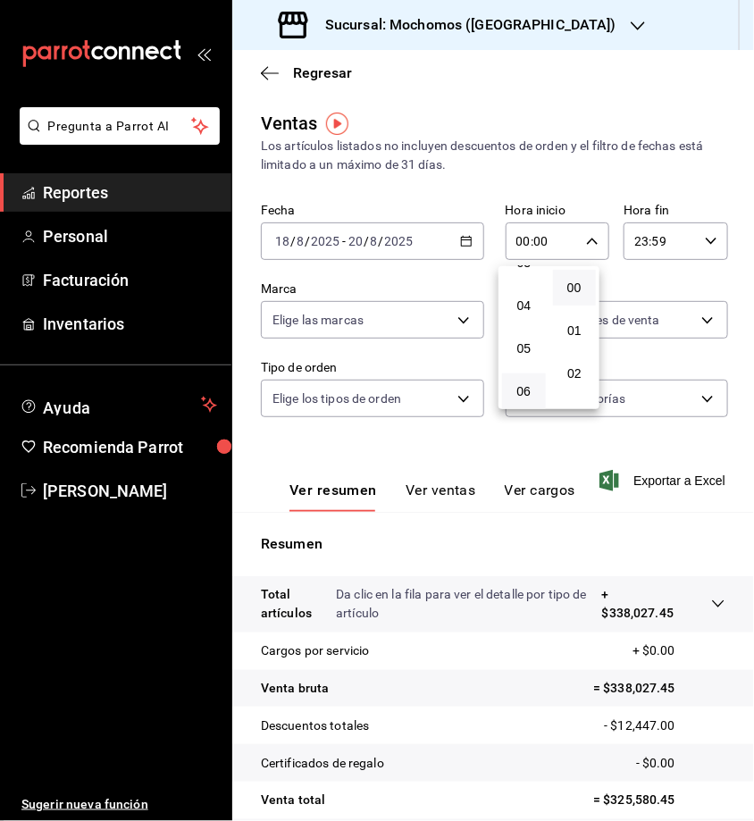
scroll to position [153, 0]
click at [647, 484] on div at bounding box center [377, 410] width 754 height 821
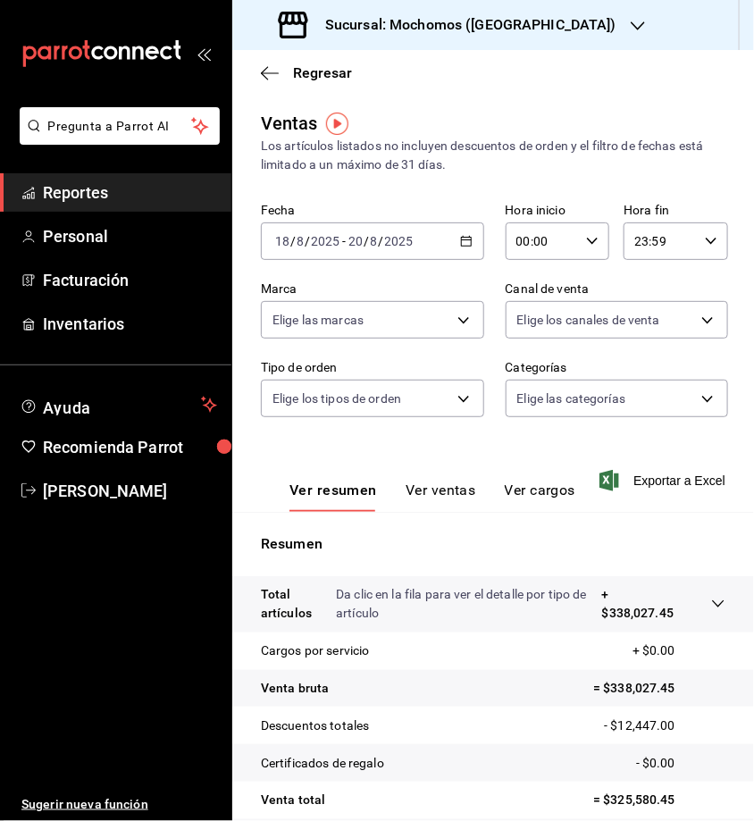
click at [647, 484] on span "Exportar a Excel" at bounding box center [664, 480] width 122 height 21
